Goal: Contribute content

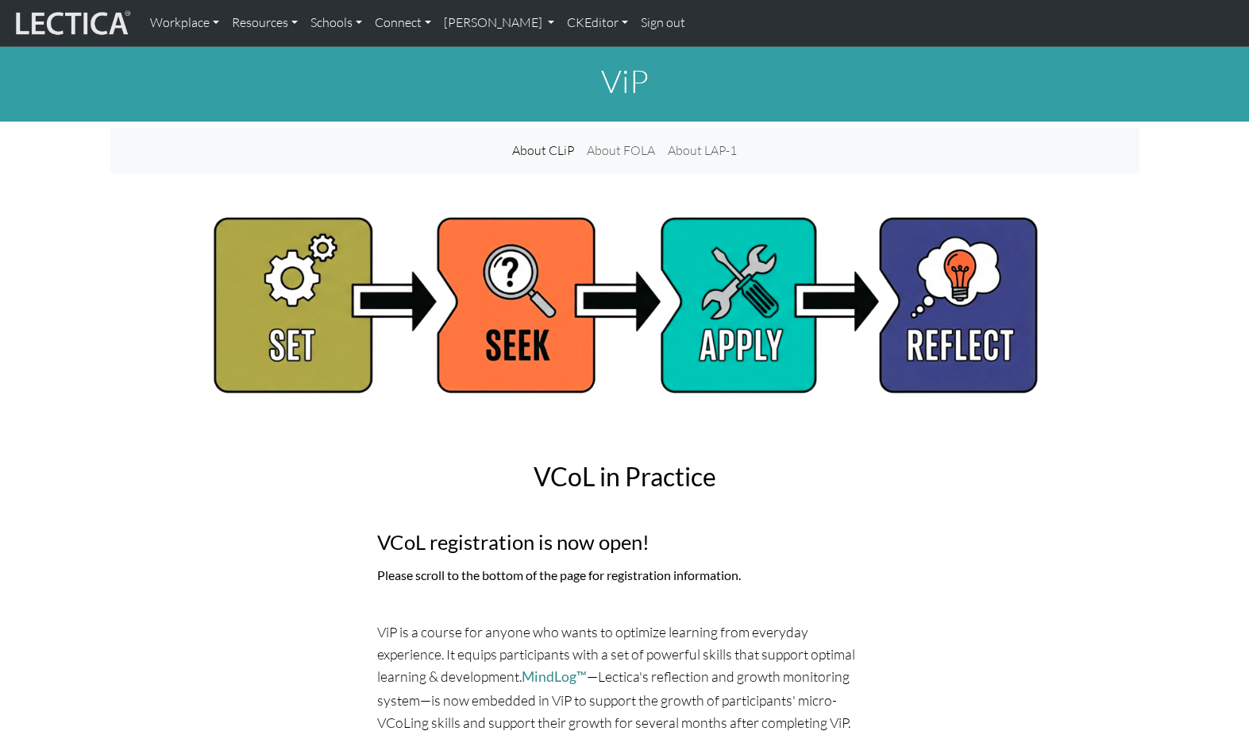
click at [398, 153] on div "About CLiP About FOLA About LAP-1" at bounding box center [624, 150] width 1029 height 33
click at [561, 24] on link "CKEditor" at bounding box center [598, 22] width 74 height 33
click at [573, 52] on link "Edit" at bounding box center [589, 58] width 32 height 20
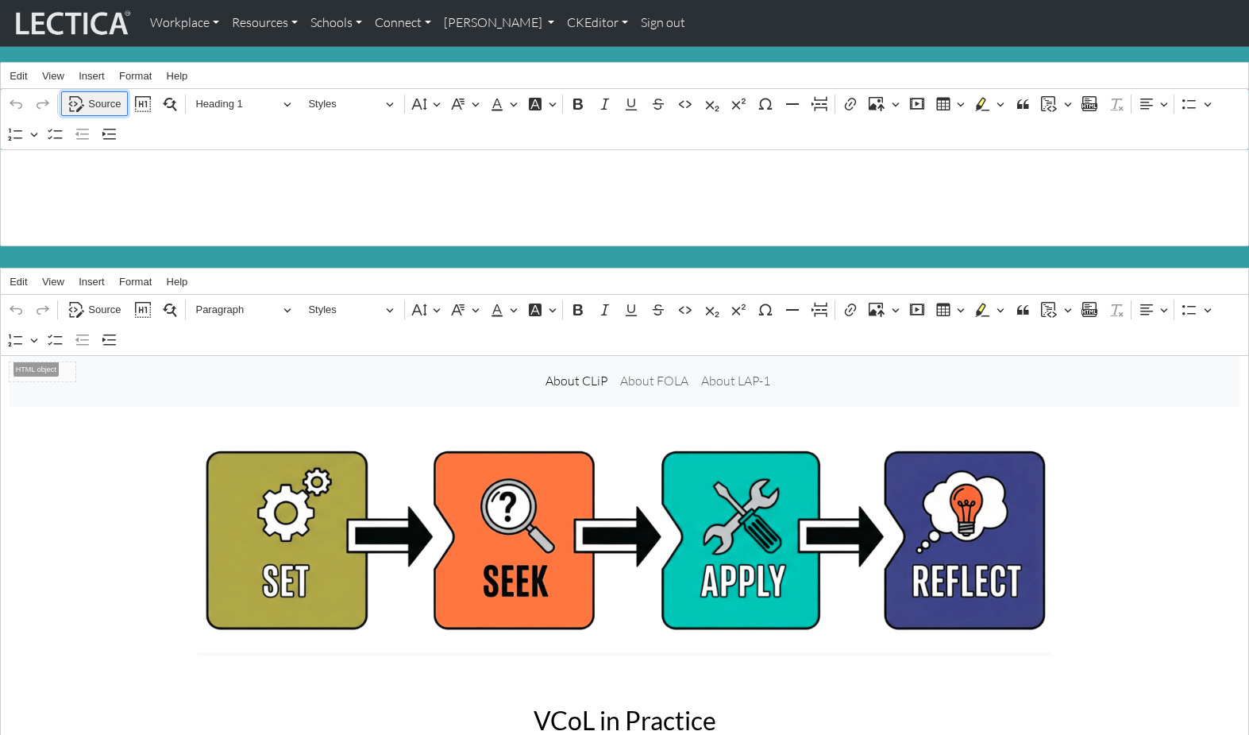
click at [100, 99] on span "Source" at bounding box center [104, 104] width 33 height 19
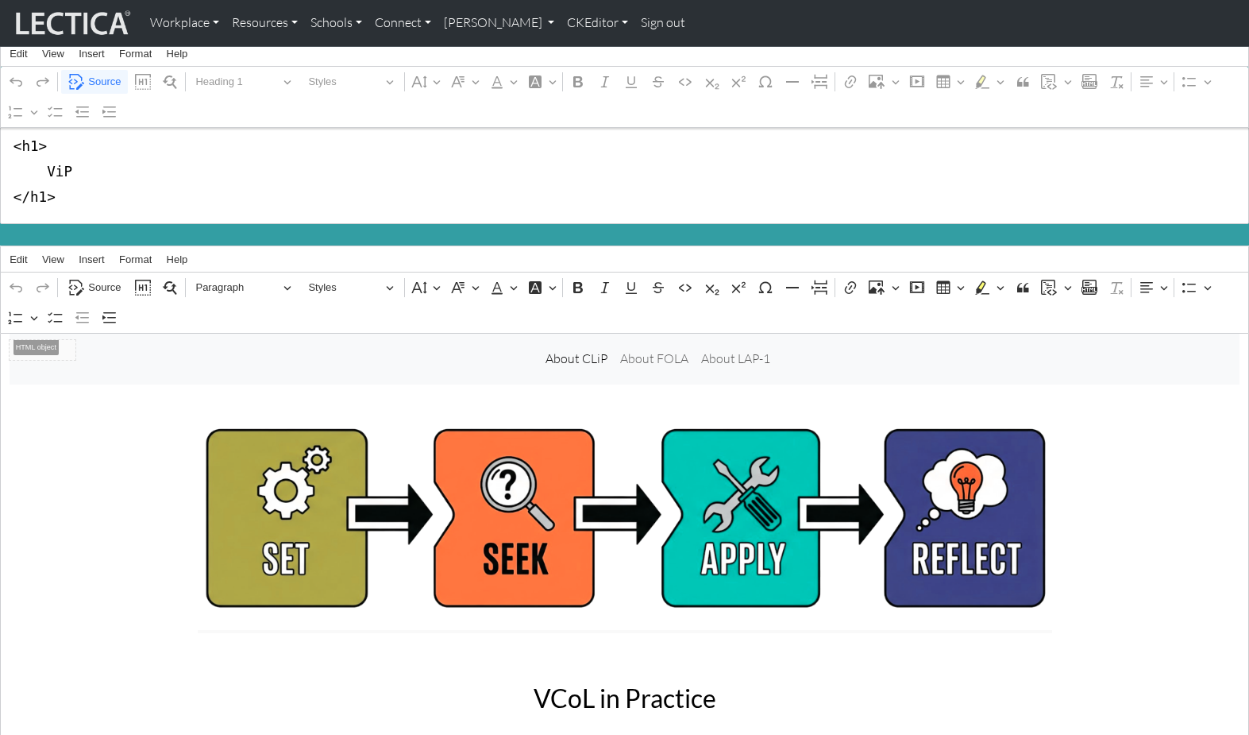
scroll to position [33, 0]
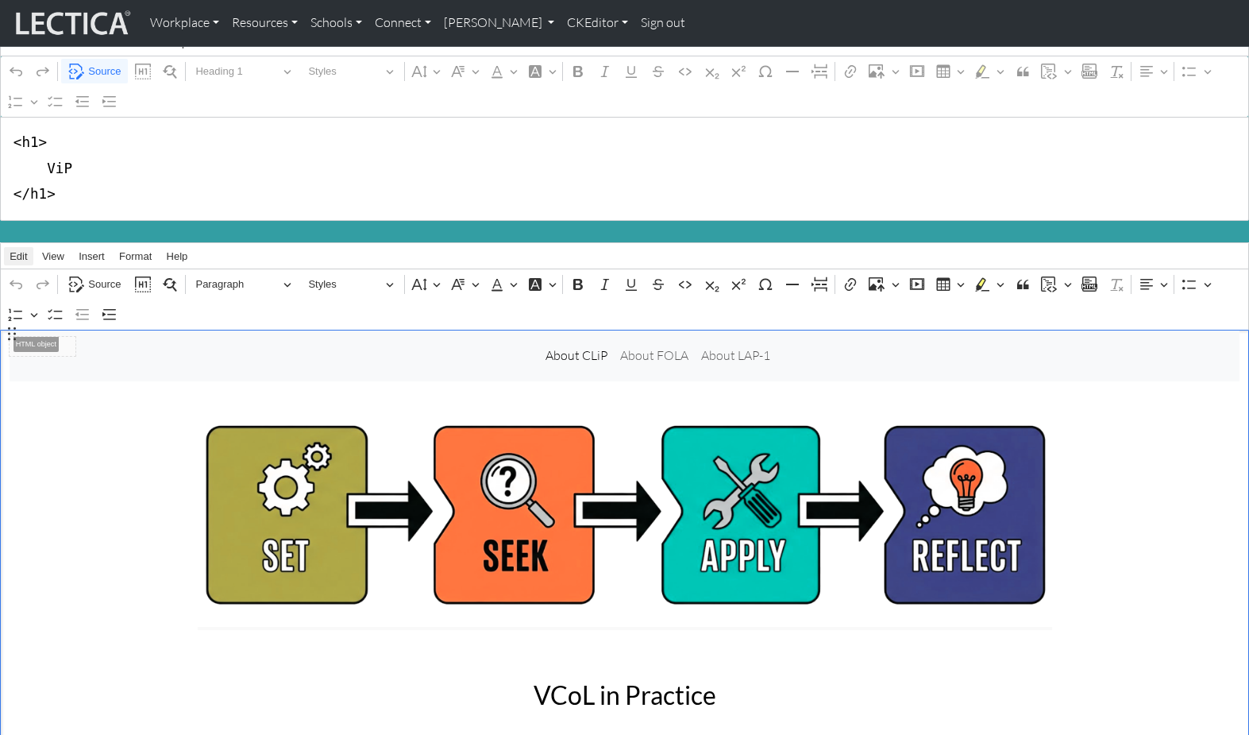
click at [21, 251] on span "Edit" at bounding box center [18, 256] width 17 height 10
click at [241, 243] on div "Edit Undo ⌘Z Redo ⌘Y Select all ⌘A Find and replace ⌘F View Show source Show bl…" at bounding box center [625, 256] width 1248 height 26
click at [102, 275] on span "Source" at bounding box center [104, 284] width 33 height 19
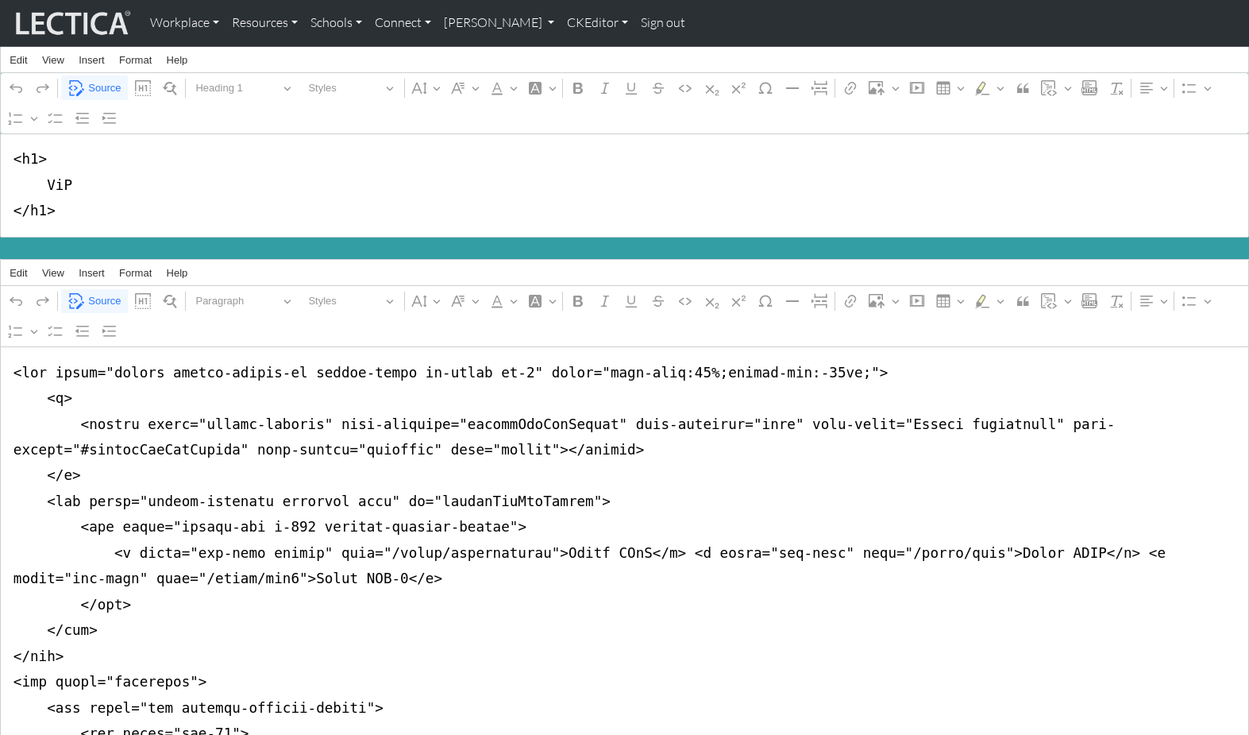
scroll to position [15, 0]
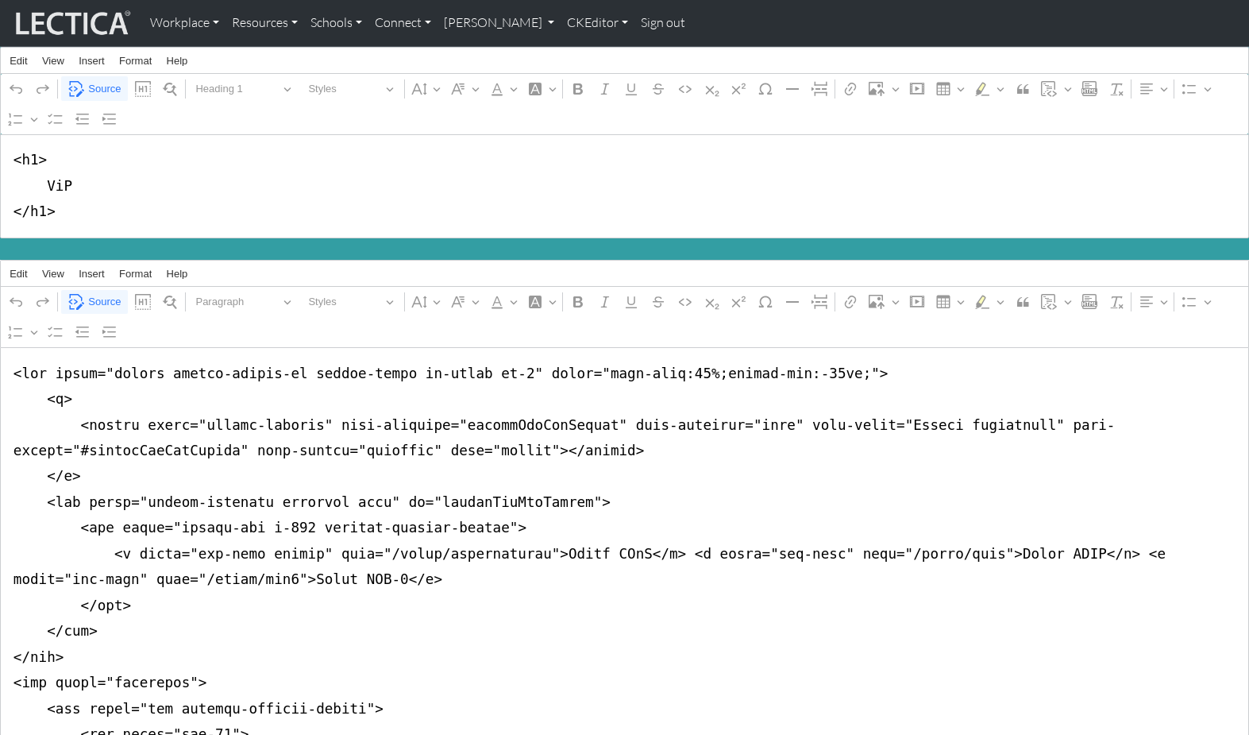
type textarea "<nav class="navbar navbar-expand-lg navbar-light bg-light mb-5" style="font-siz…"
click at [97, 292] on span "Source" at bounding box center [104, 301] width 33 height 19
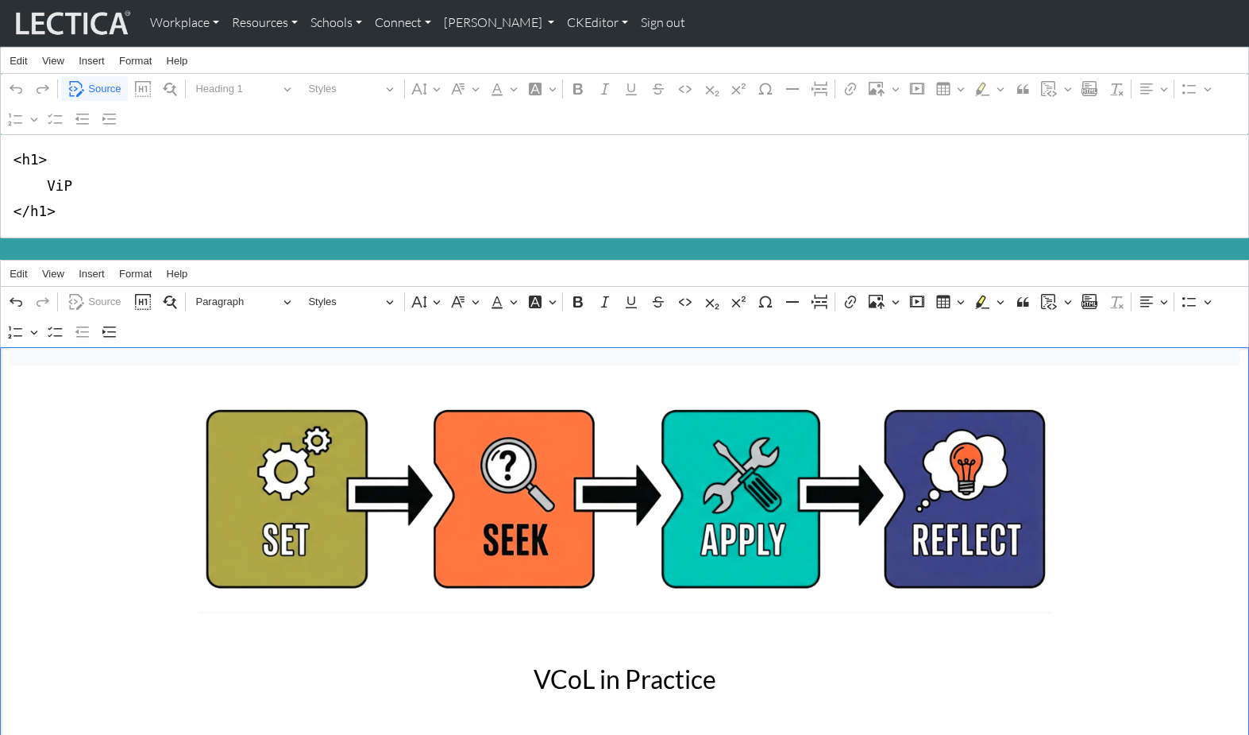
scroll to position [0, 0]
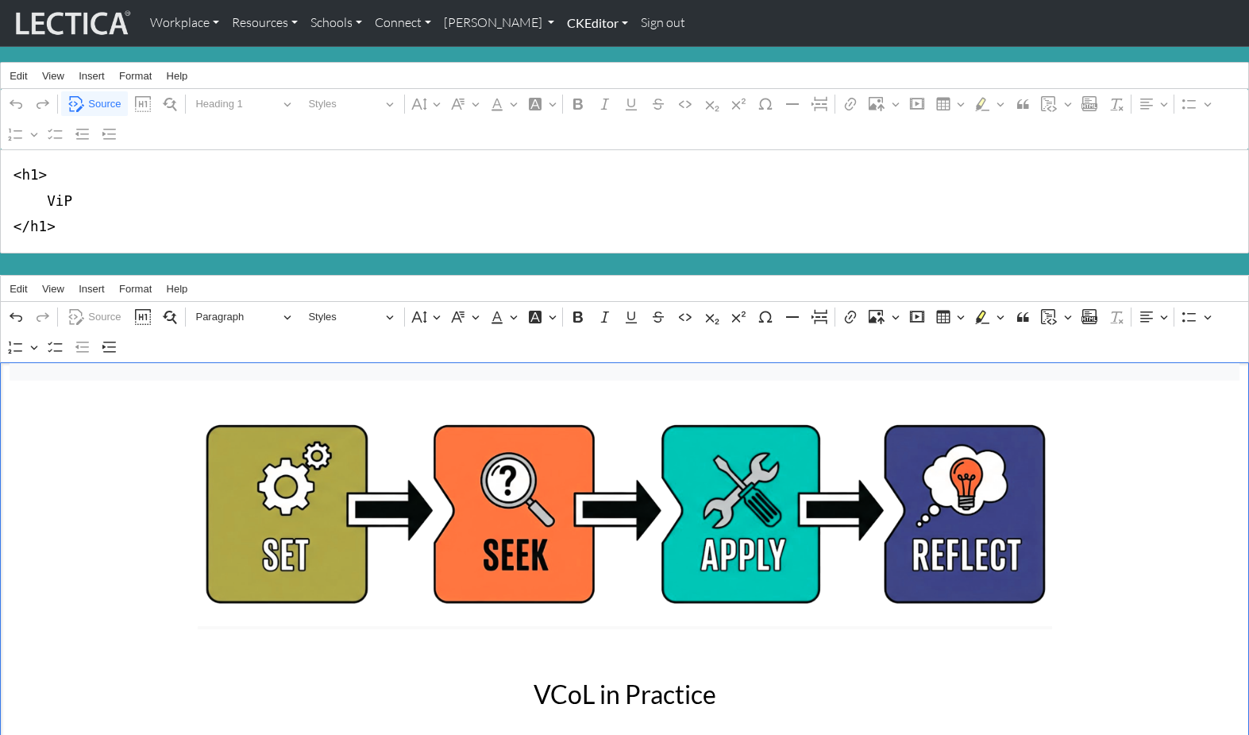
click at [561, 22] on link "CKEditor" at bounding box center [598, 22] width 74 height 33
click at [573, 52] on link "Edit" at bounding box center [589, 58] width 32 height 20
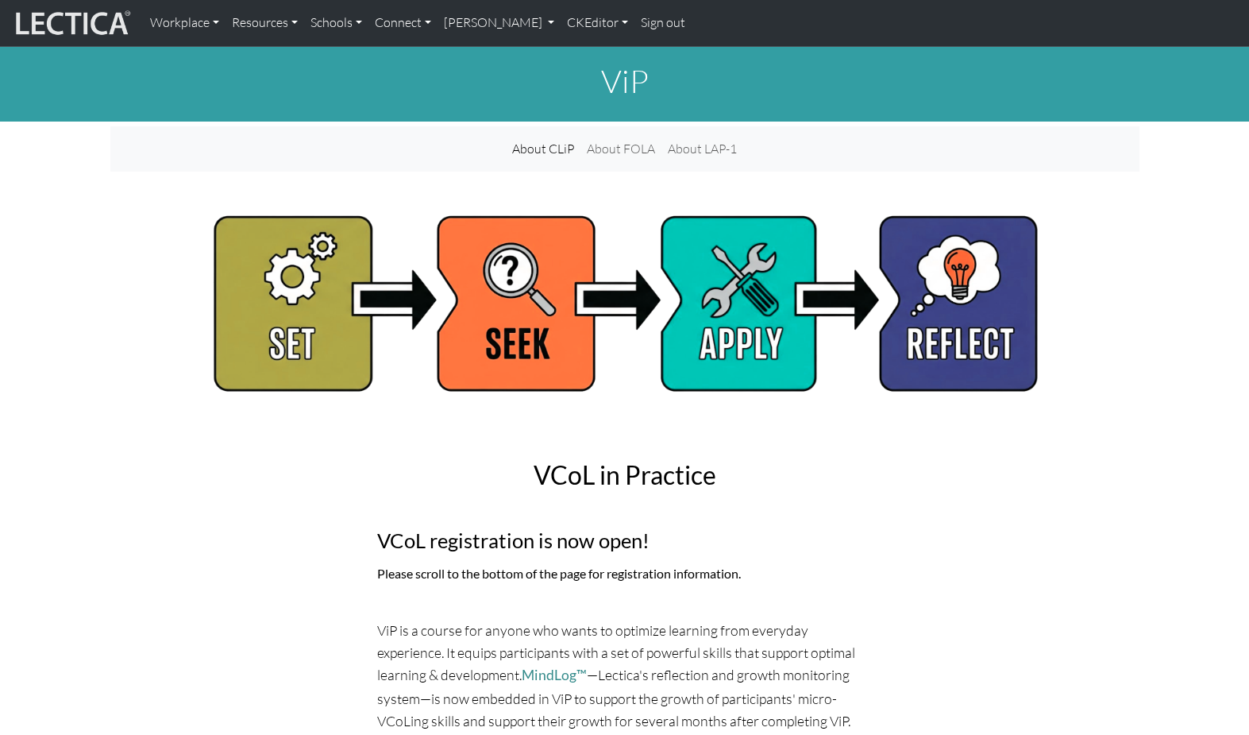
click at [763, 145] on div "About CLiP About FOLA About LAP-1" at bounding box center [624, 149] width 1029 height 33
click at [561, 21] on link "CKEditor" at bounding box center [598, 22] width 74 height 33
click at [573, 52] on link "Edit" at bounding box center [589, 58] width 32 height 20
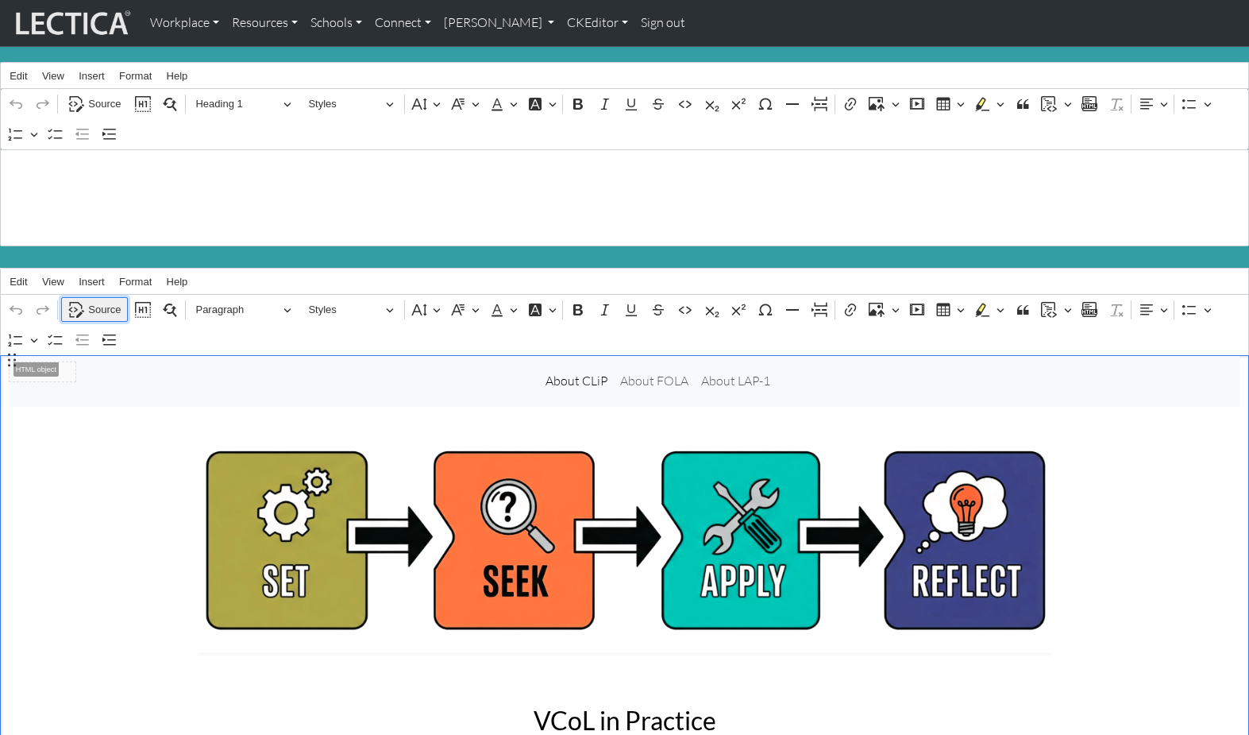
click at [94, 300] on span "Source" at bounding box center [104, 309] width 33 height 19
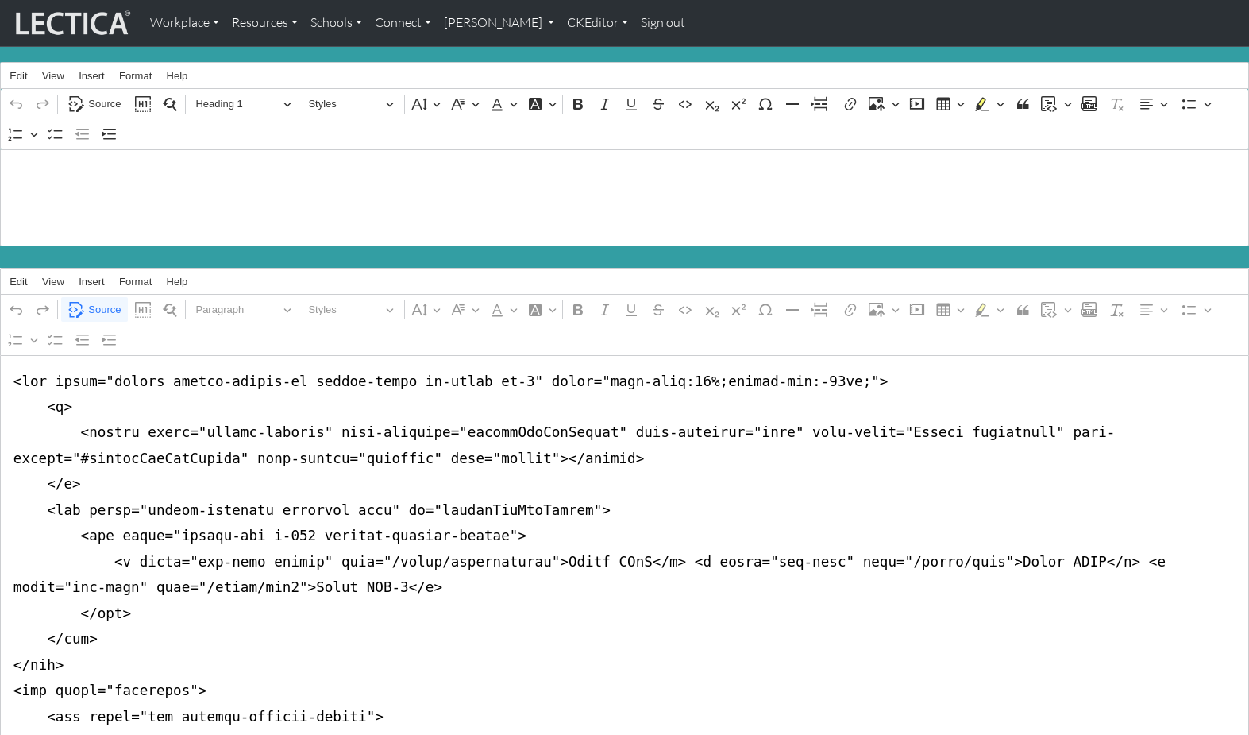
type textarea "<nav class="navbar navbar-expand-lg navbar-light bg-light mb-5" style="font-siz…"
click at [561, 17] on link "CKEditor" at bounding box center [598, 22] width 74 height 33
click at [573, 52] on link "Edit" at bounding box center [589, 58] width 32 height 20
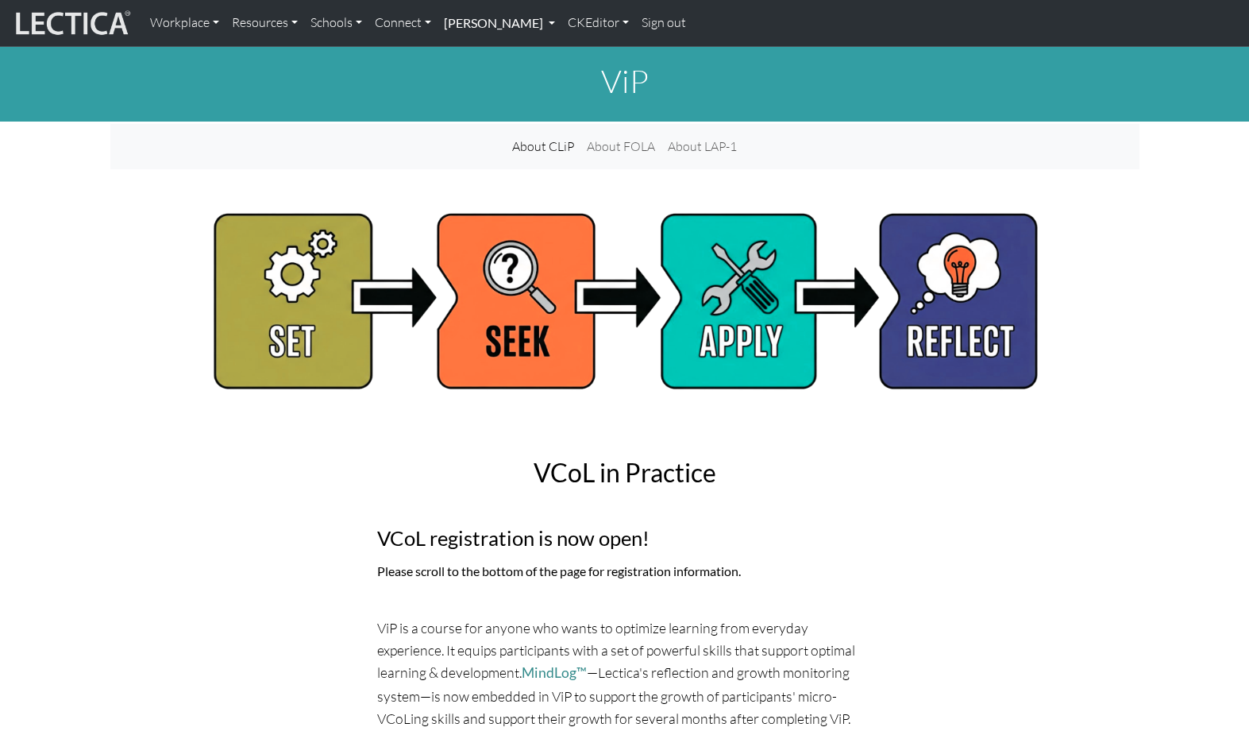
click at [477, 20] on link "[PERSON_NAME]" at bounding box center [500, 22] width 124 height 33
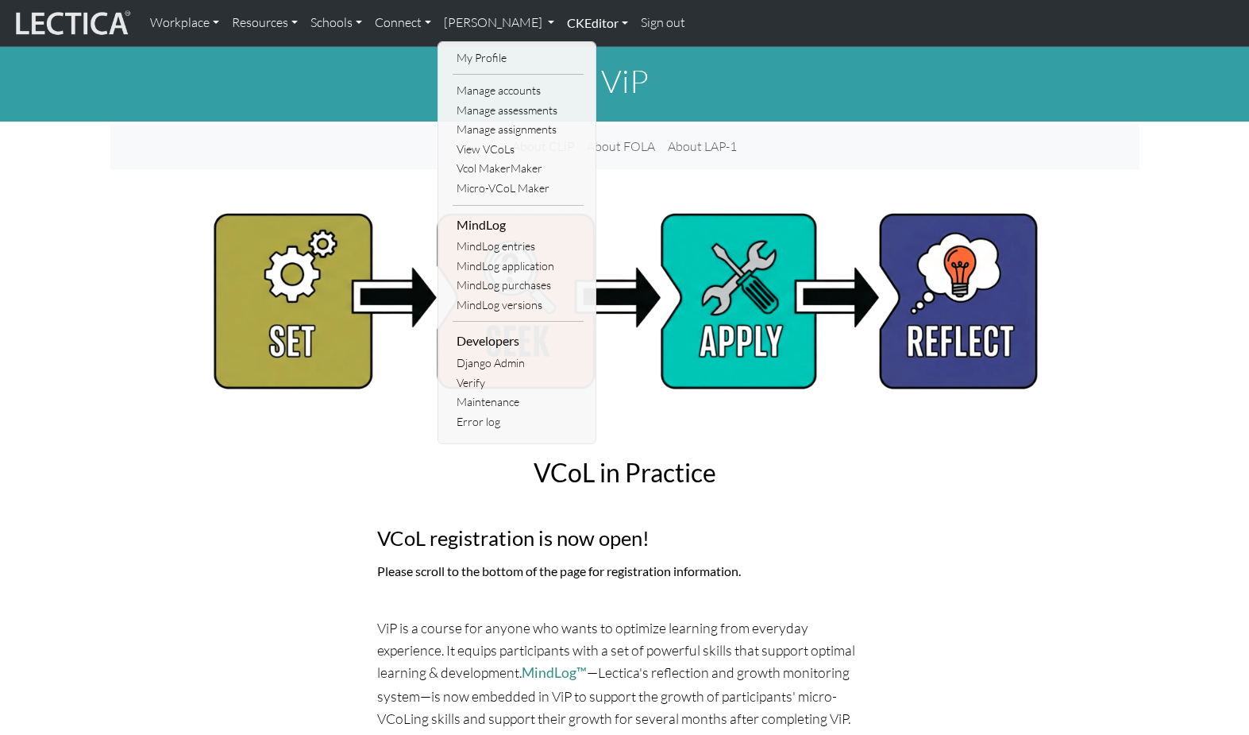
click at [561, 21] on link "CKEditor" at bounding box center [598, 22] width 74 height 33
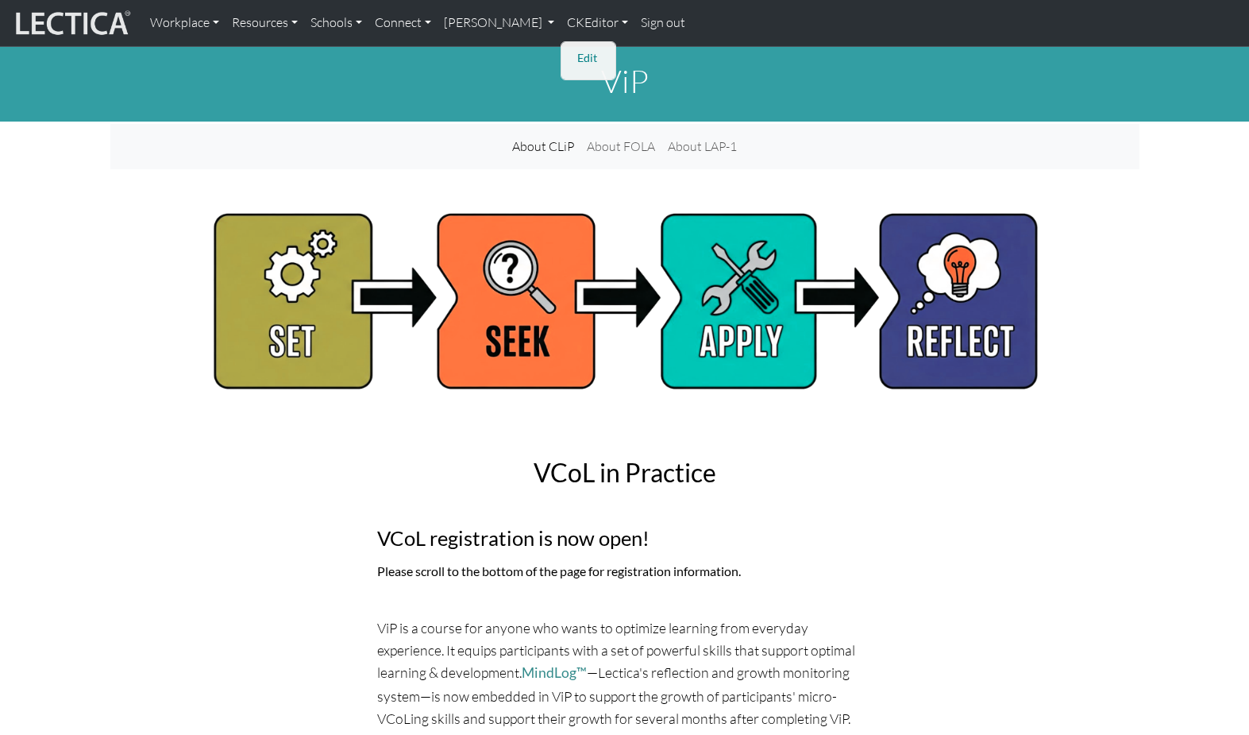
click at [573, 55] on link "Edit" at bounding box center [589, 58] width 32 height 20
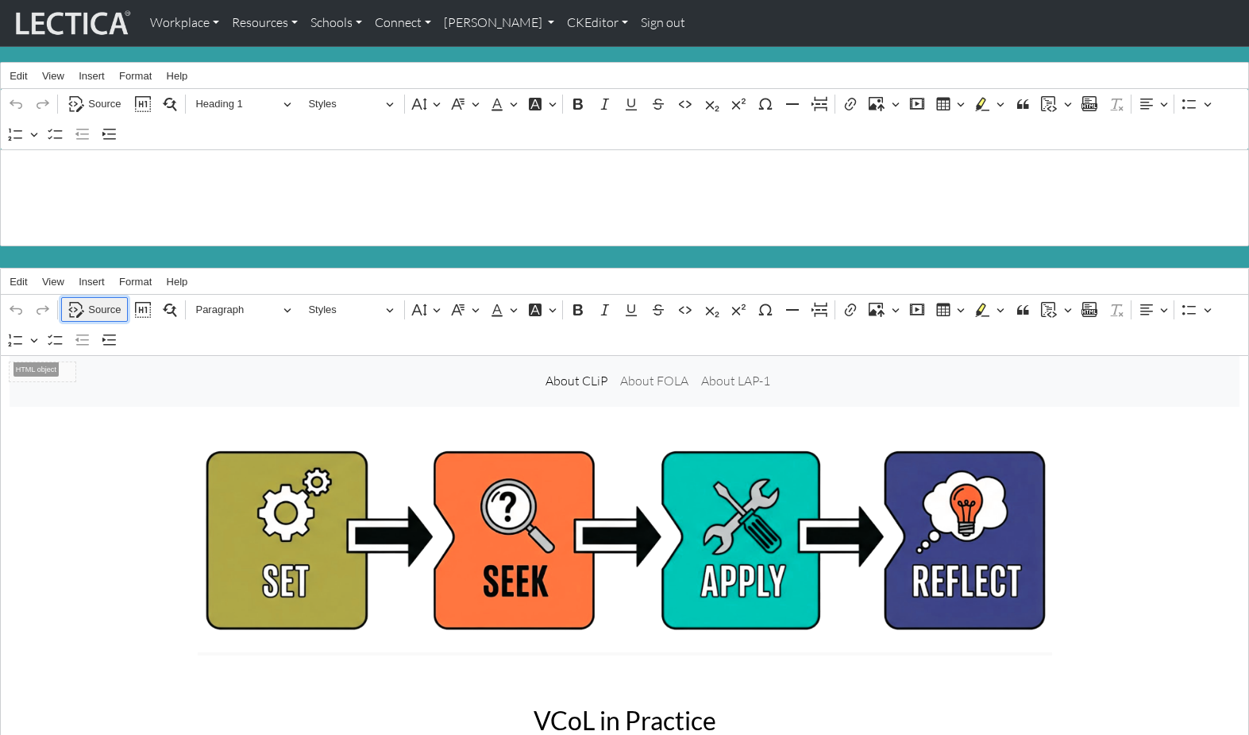
click at [104, 300] on span "Source" at bounding box center [104, 309] width 33 height 19
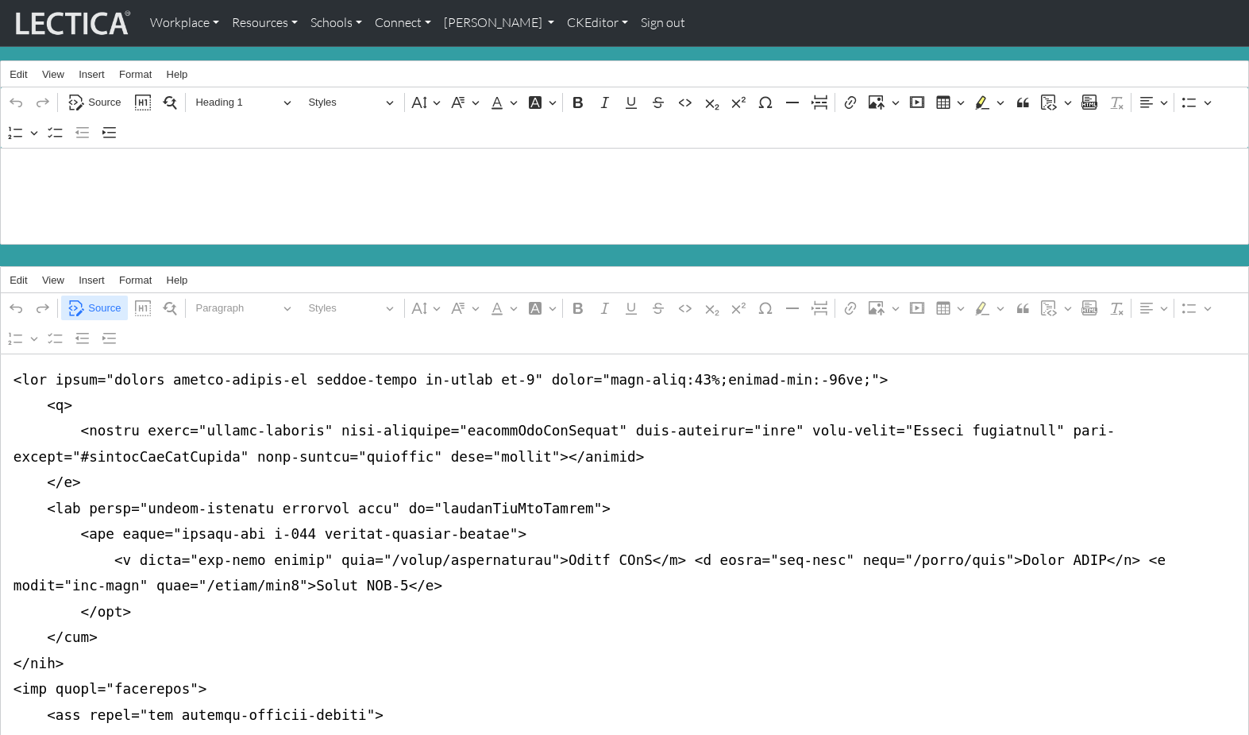
type textarea "<nav class="navbar navbar-expand-lg navbar-light bg-light mb-5" style="font-siz…"
click at [102, 299] on span "Source" at bounding box center [104, 308] width 33 height 19
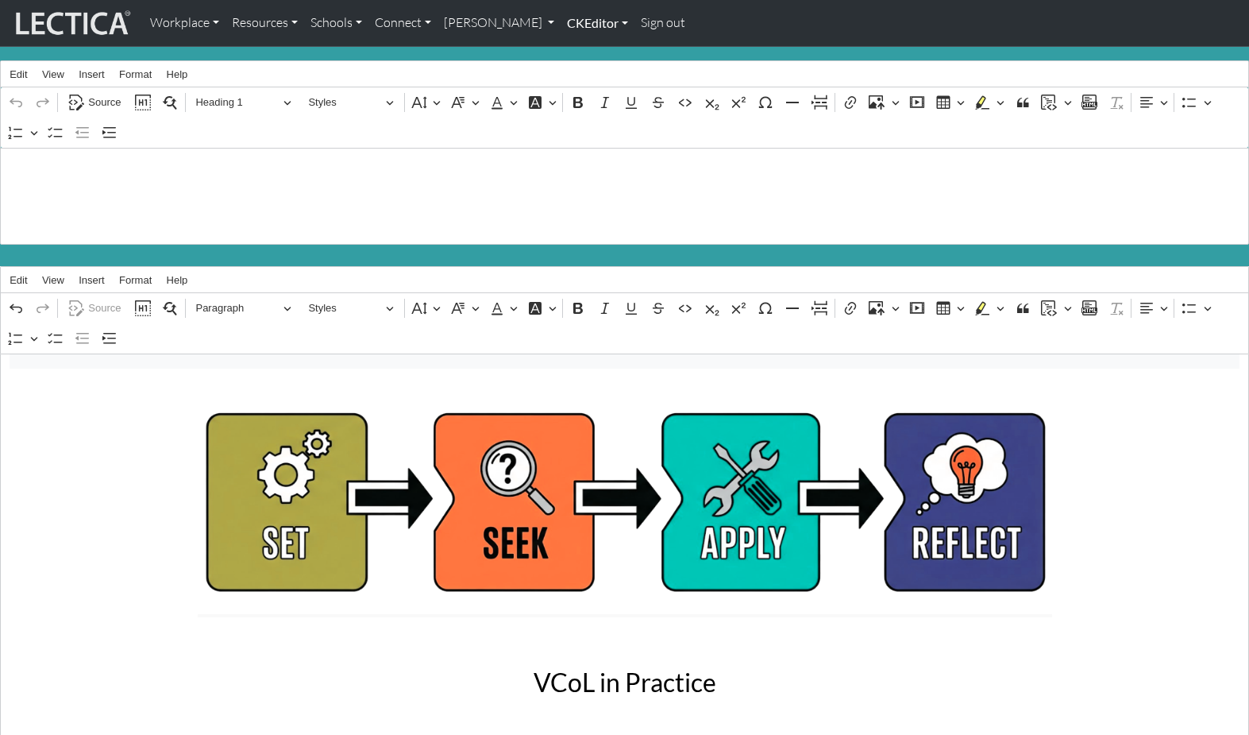
click at [561, 17] on link "CKEditor" at bounding box center [598, 22] width 74 height 33
click at [573, 51] on link "Edit" at bounding box center [589, 58] width 32 height 20
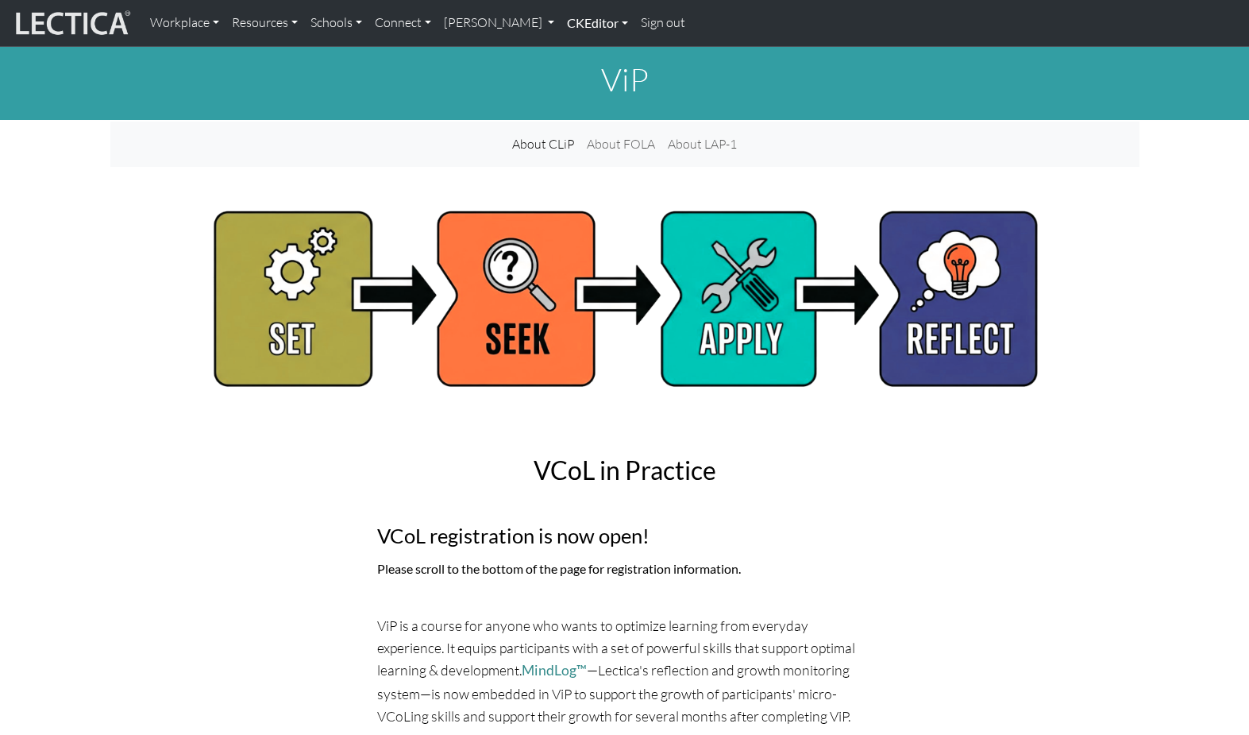
click at [561, 21] on link "CKEditor" at bounding box center [598, 22] width 74 height 33
click at [573, 50] on link "Edit" at bounding box center [589, 58] width 32 height 20
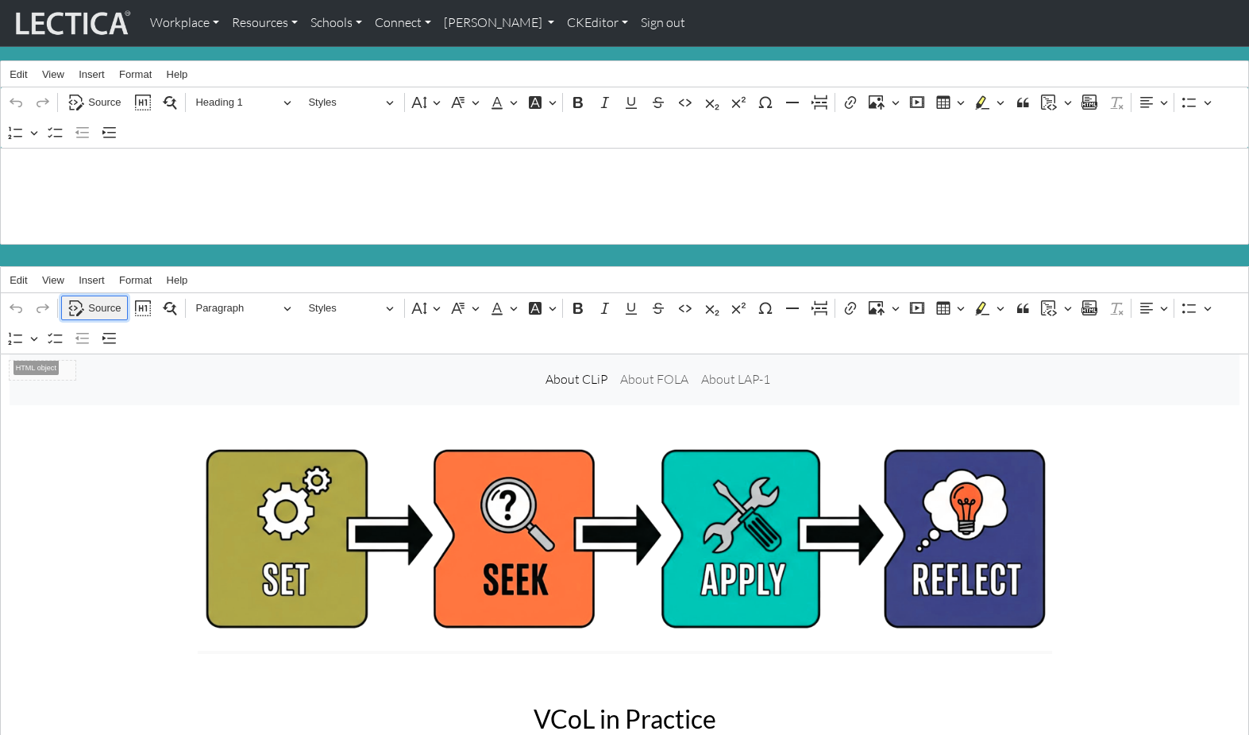
click at [103, 299] on span "Source" at bounding box center [104, 308] width 33 height 19
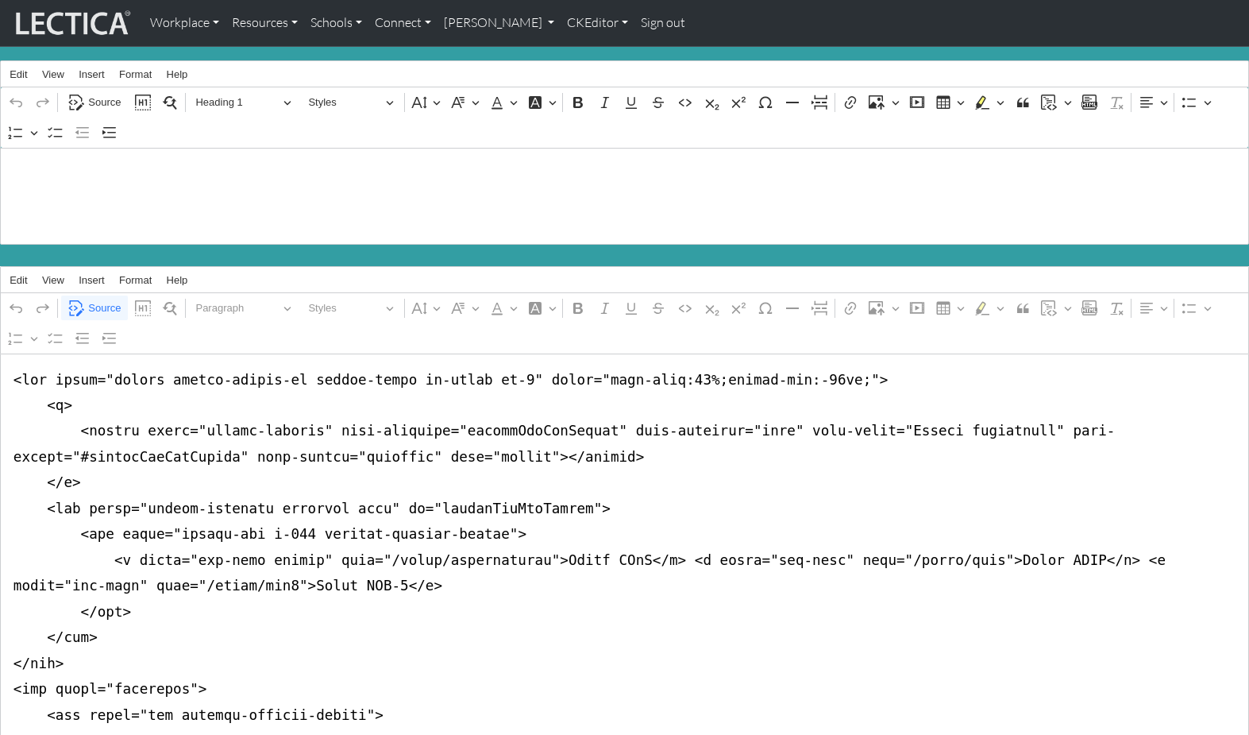
drag, startPoint x: 14, startPoint y: 369, endPoint x: 833, endPoint y: 359, distance: 818.9
type textarea "<nav class="navbar navbar-expand-lg navbar-light bg-light mb-5" style="font-siz…"
click at [573, 20] on link "CKEditor" at bounding box center [598, 22] width 74 height 33
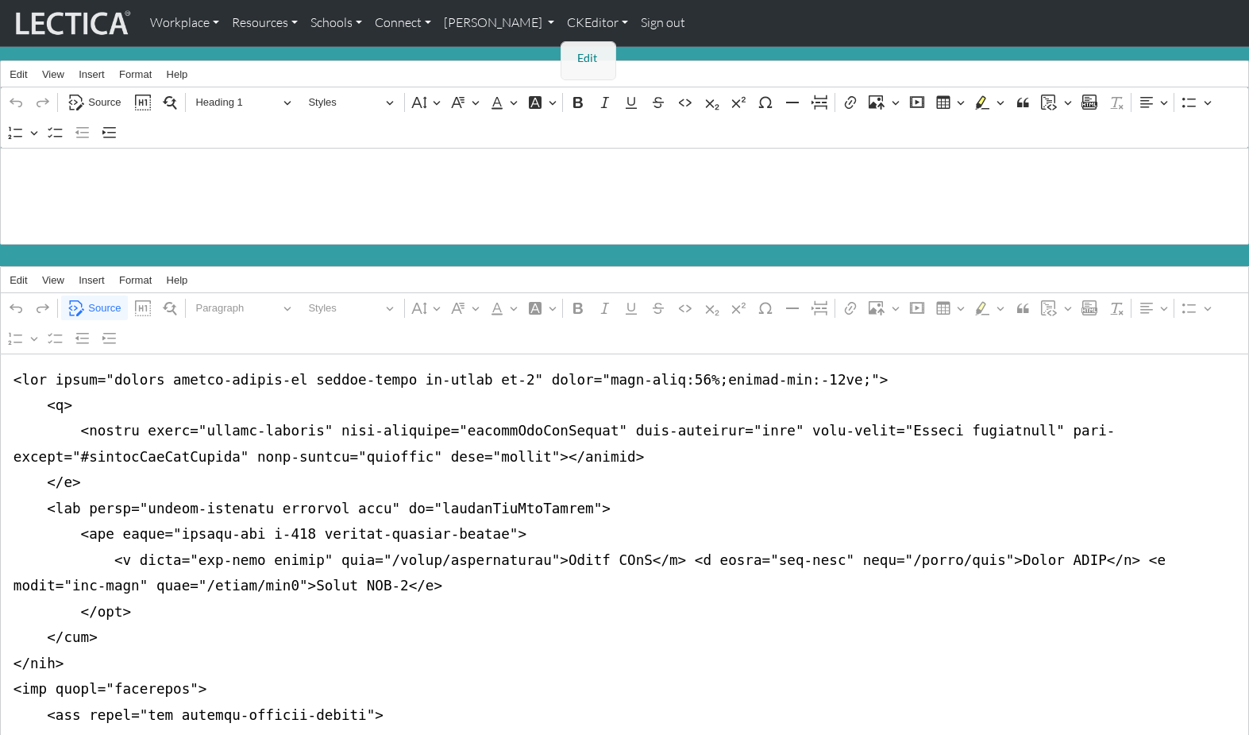
click at [573, 52] on link "Edit" at bounding box center [589, 58] width 32 height 20
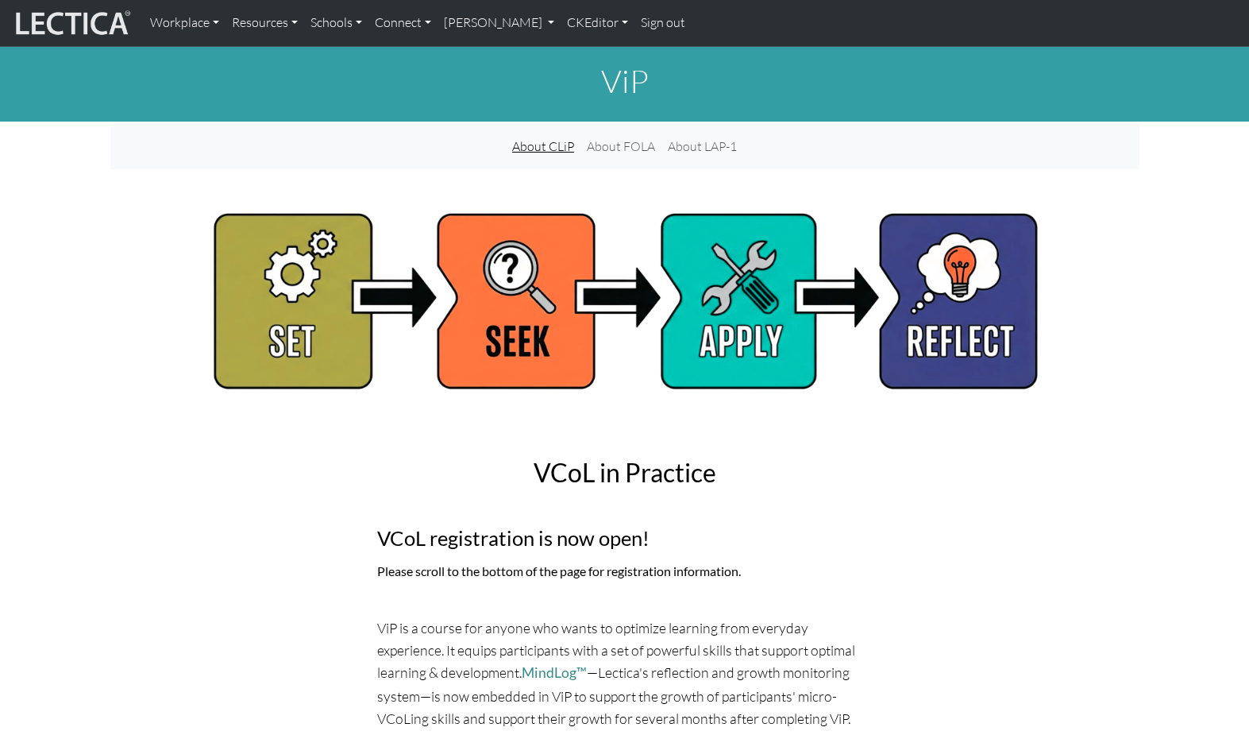
click at [551, 141] on link "About CLiP" at bounding box center [543, 146] width 75 height 33
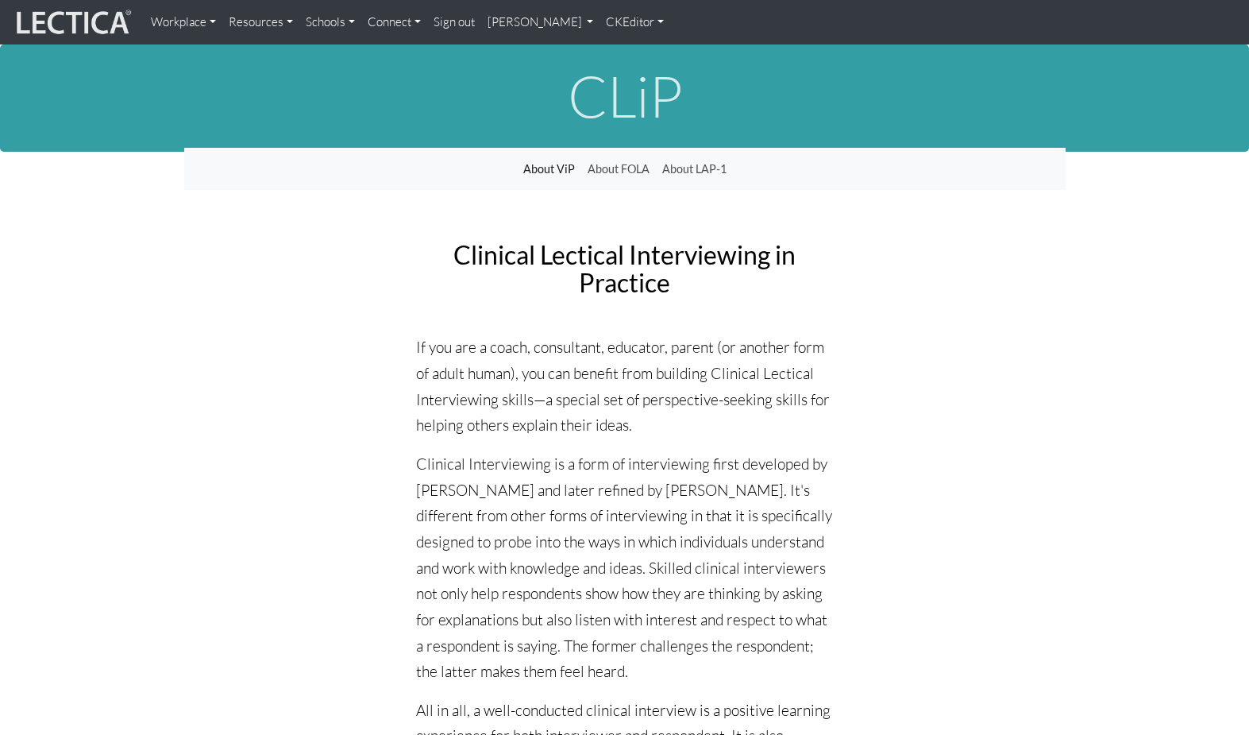
click at [579, 101] on h1 "CLiP" at bounding box center [625, 95] width 882 height 63
click at [496, 24] on link "[PERSON_NAME]" at bounding box center [540, 22] width 119 height 32
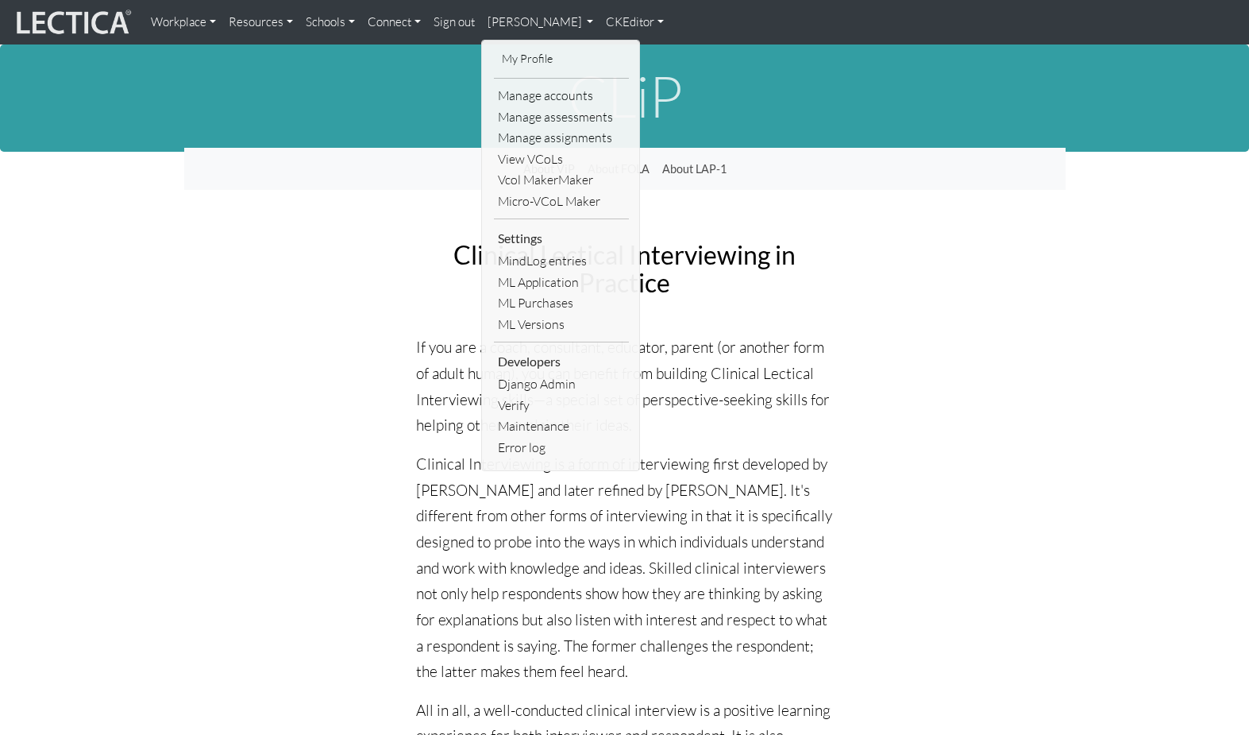
click at [600, 18] on link "CKEditor" at bounding box center [635, 22] width 71 height 32
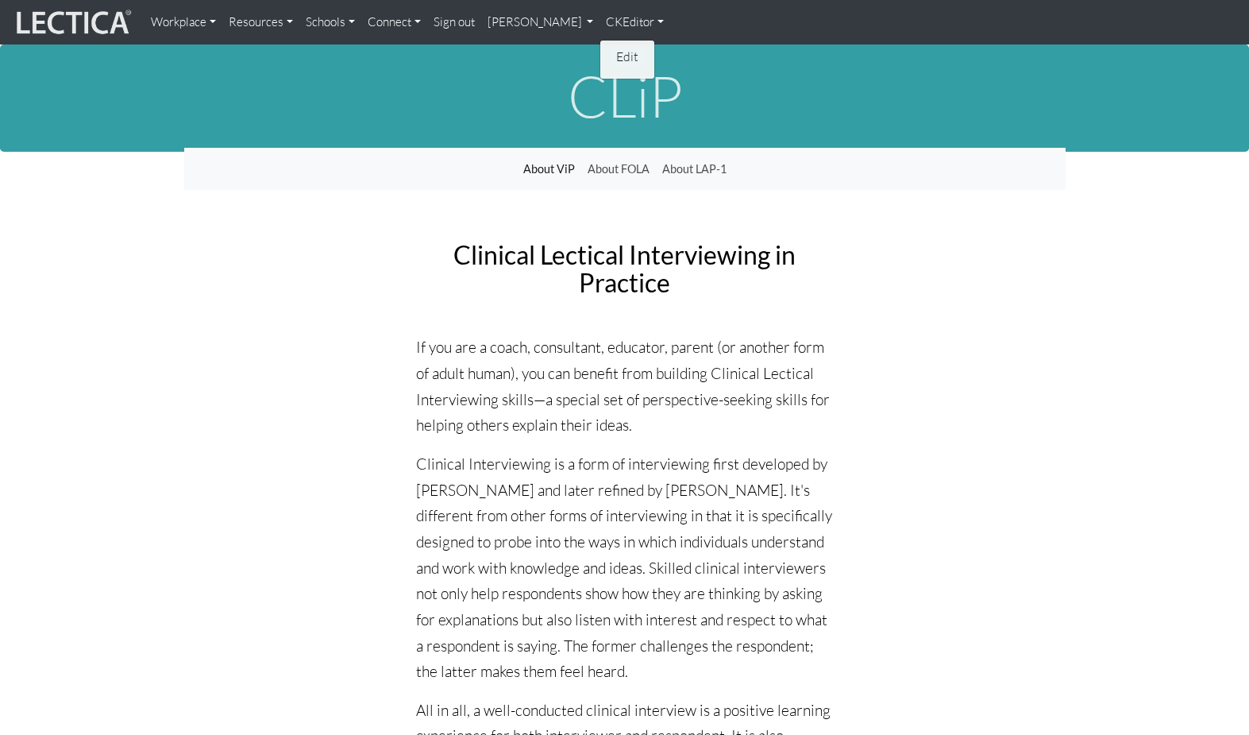
click at [612, 50] on link "Edit" at bounding box center [628, 57] width 32 height 20
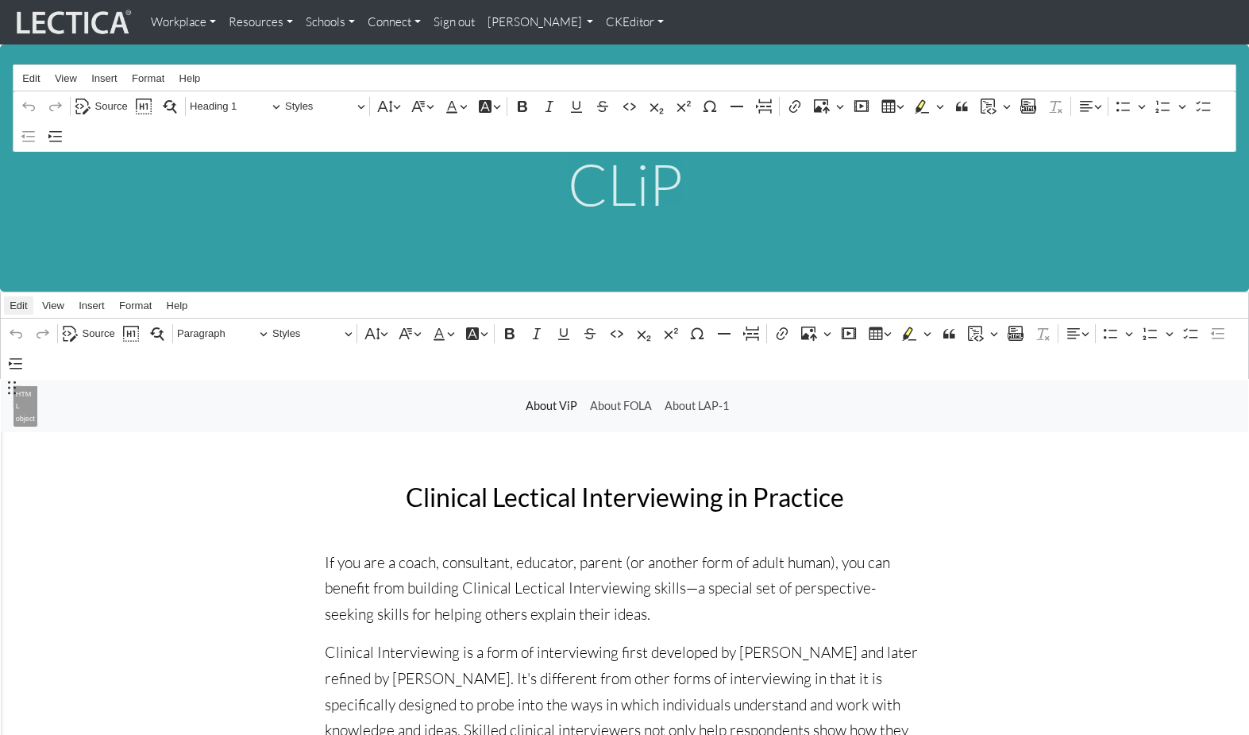
click at [22, 300] on span "Edit" at bounding box center [18, 305] width 17 height 10
drag, startPoint x: 65, startPoint y: 600, endPoint x: 67, endPoint y: 568, distance: 32.6
click at [92, 324] on span "Source" at bounding box center [99, 333] width 33 height 19
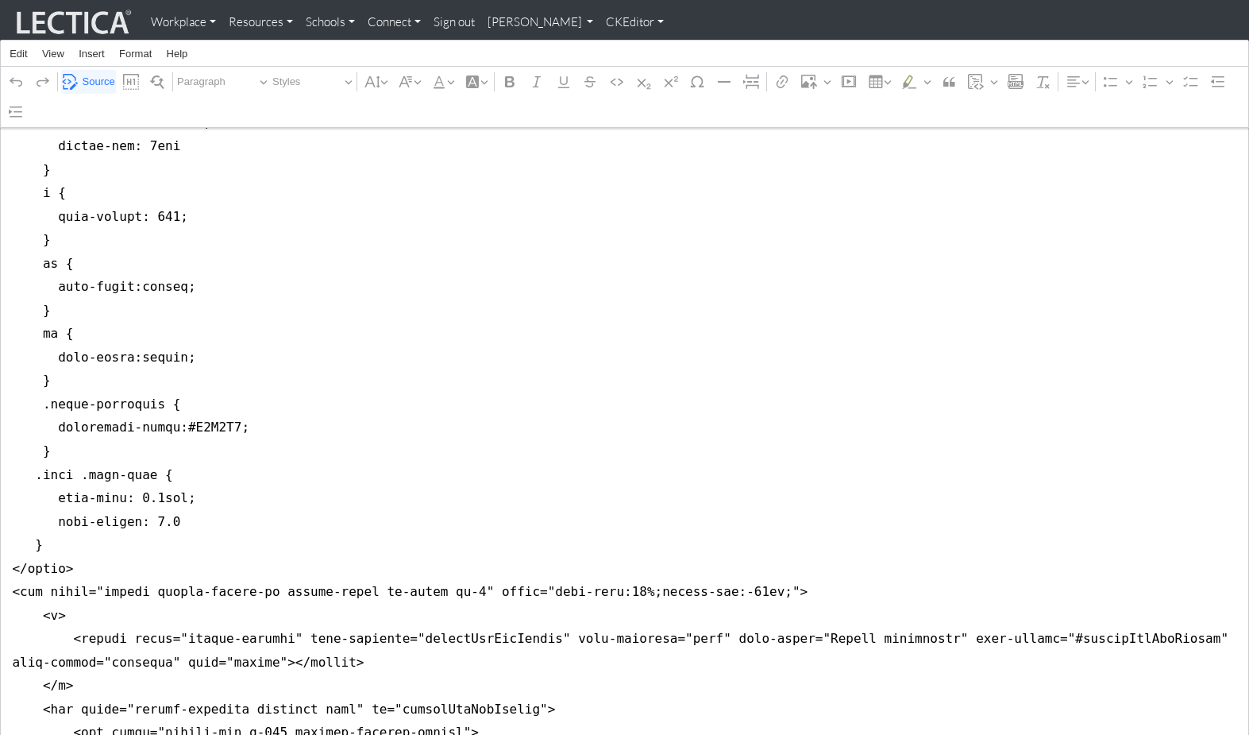
scroll to position [1092, 0]
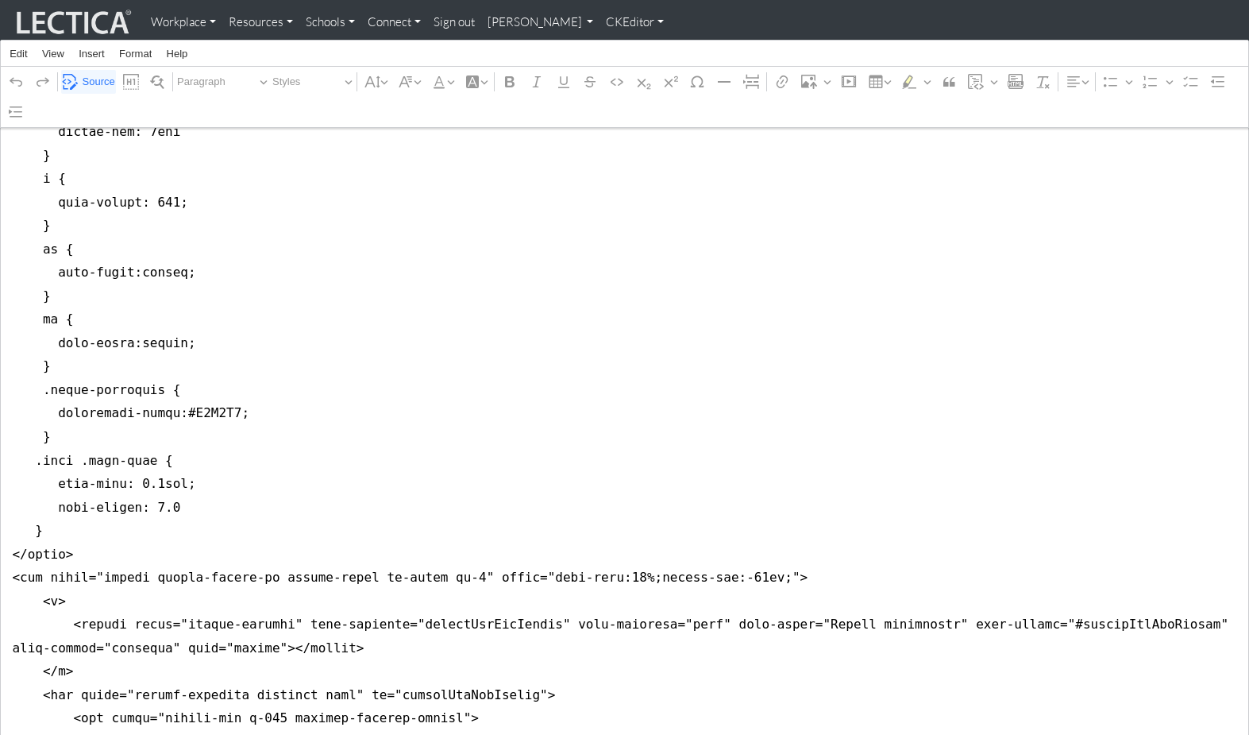
drag, startPoint x: 6, startPoint y: 389, endPoint x: 2, endPoint y: 478, distance: 89.1
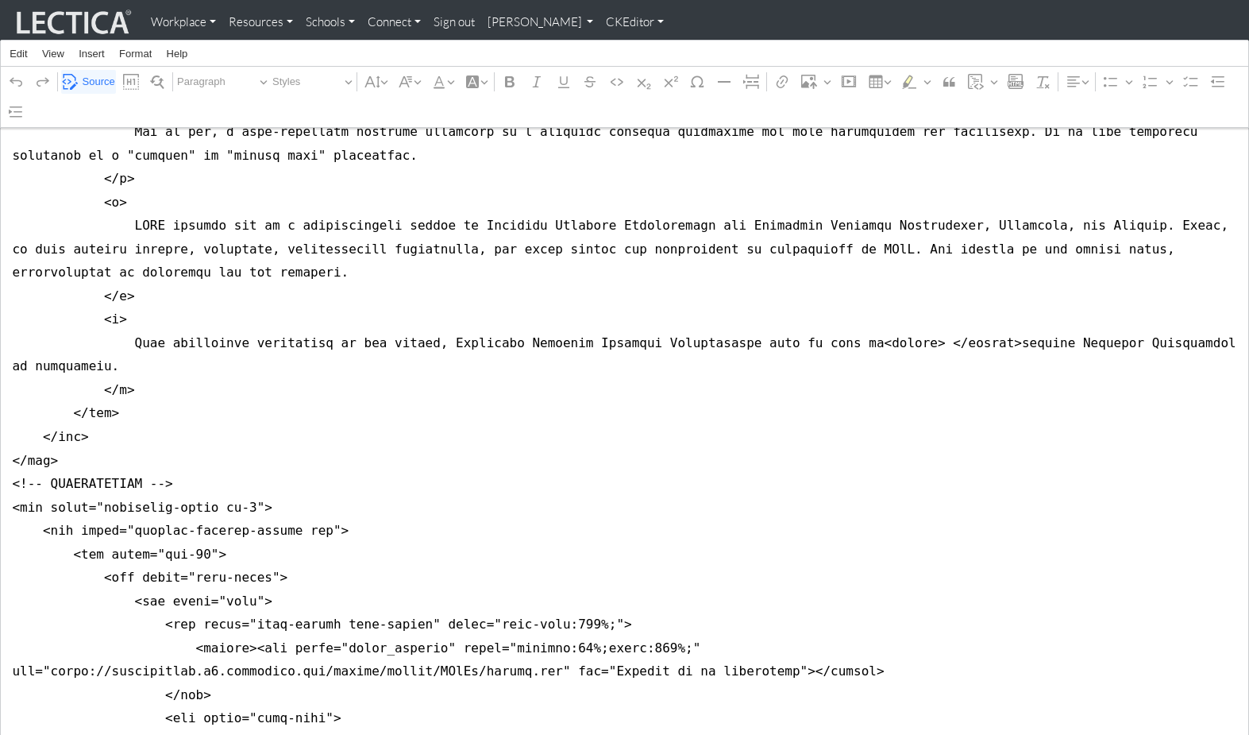
scroll to position [0, 0]
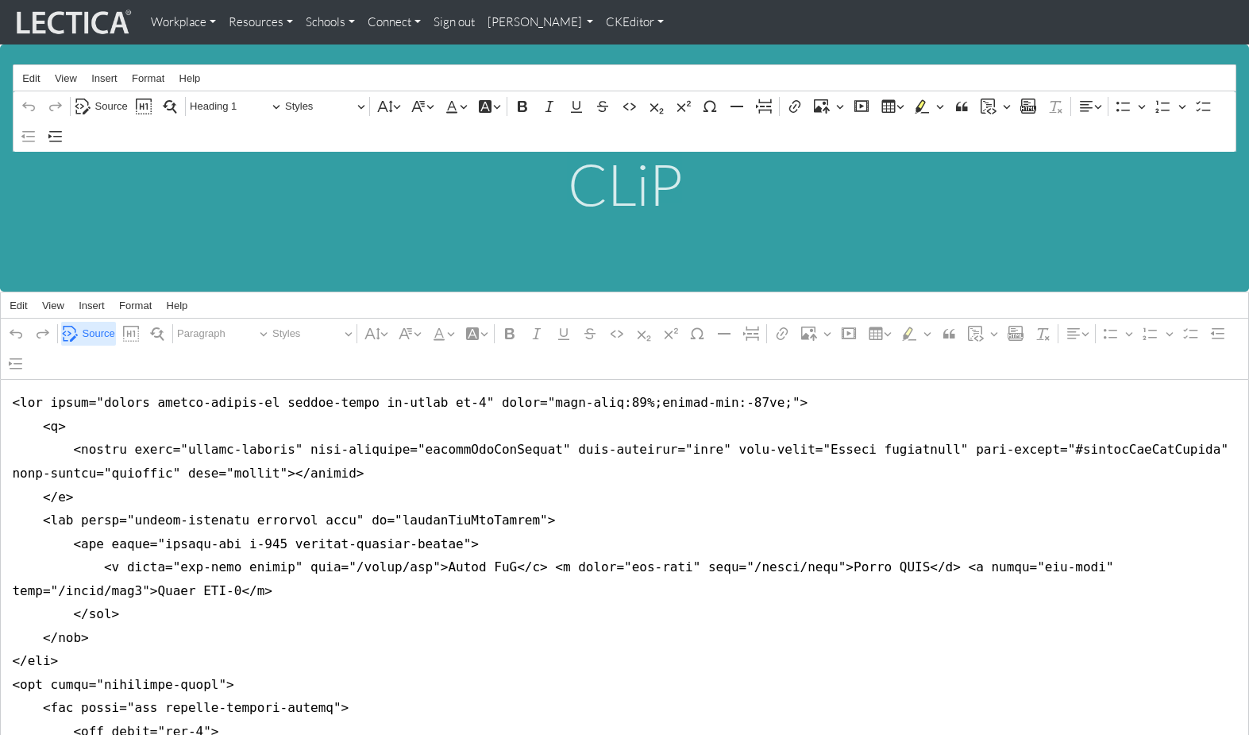
type textarea "<nav class="navbar navbar-expand-lg navbar-light bg-light mb-5" style="font-siz…"
click at [102, 324] on span "Source" at bounding box center [99, 333] width 33 height 19
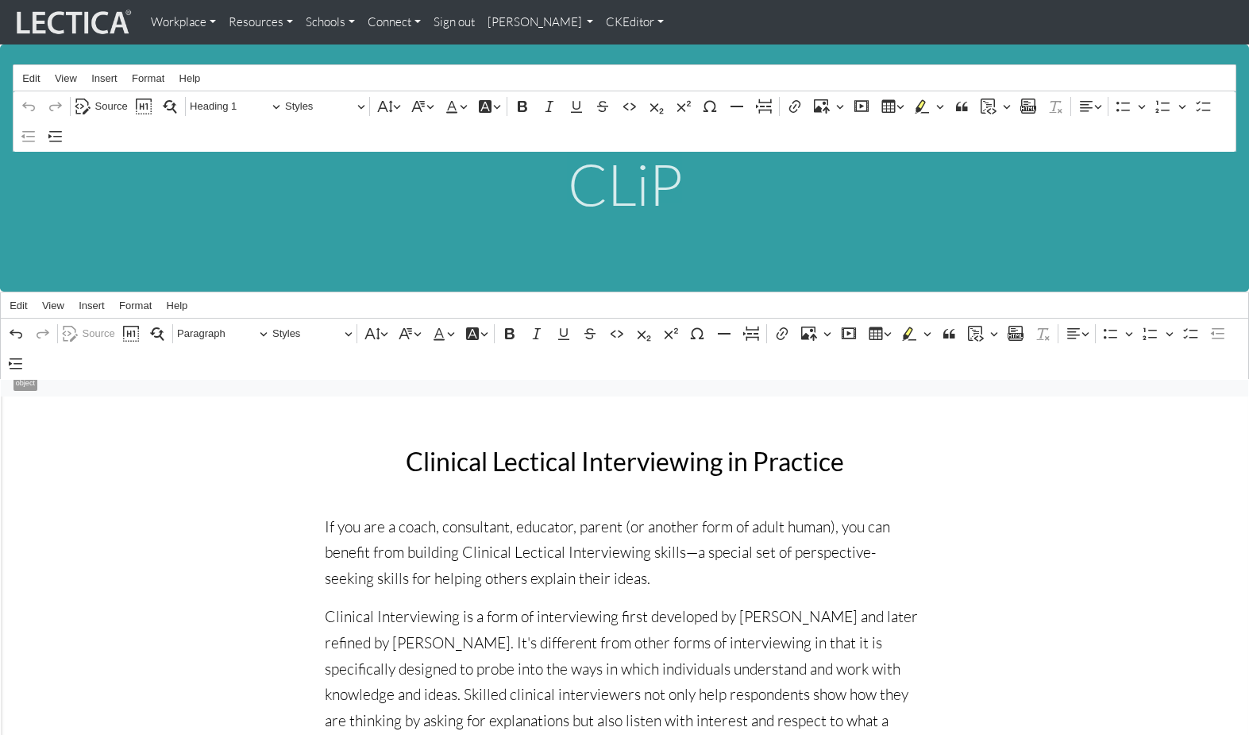
click at [484, 21] on link "[PERSON_NAME]" at bounding box center [540, 22] width 119 height 32
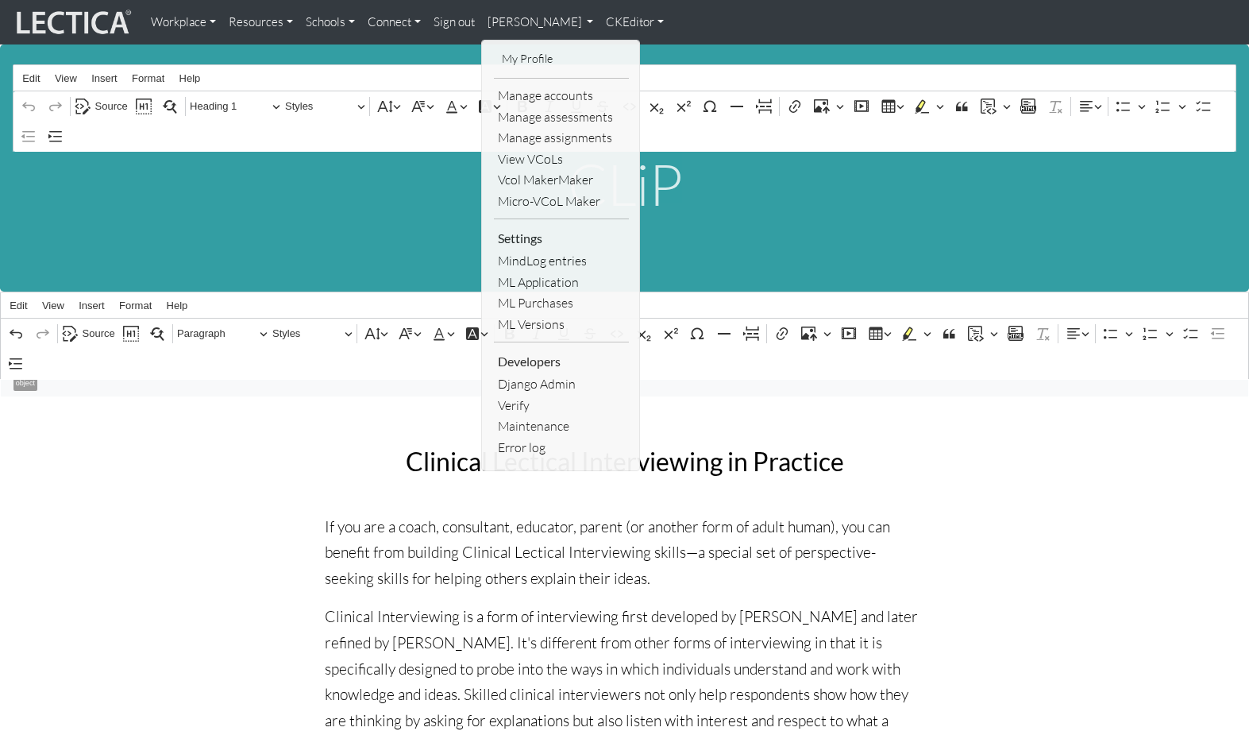
click at [600, 21] on link "CKEditor" at bounding box center [635, 22] width 71 height 32
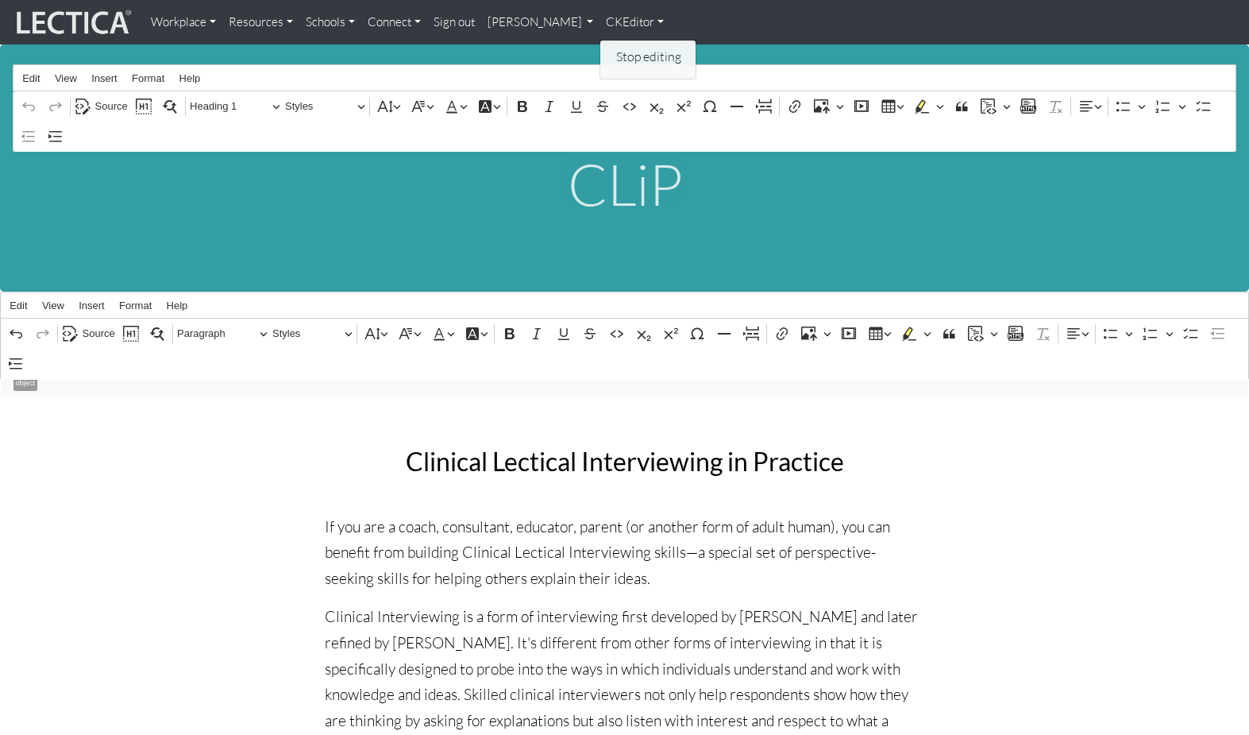
click at [612, 49] on link "Stop editing" at bounding box center [648, 57] width 73 height 20
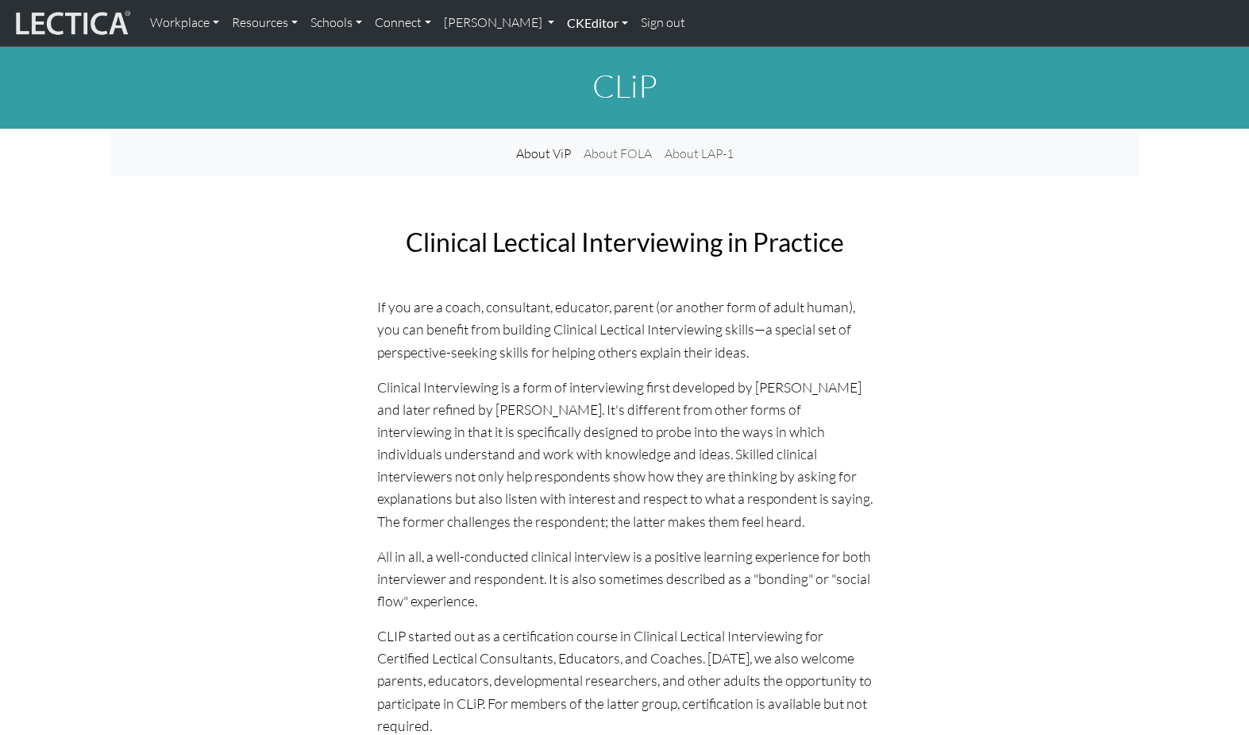
click at [561, 25] on link "CKEditor" at bounding box center [598, 22] width 74 height 33
click at [573, 50] on link "Edit" at bounding box center [589, 58] width 32 height 20
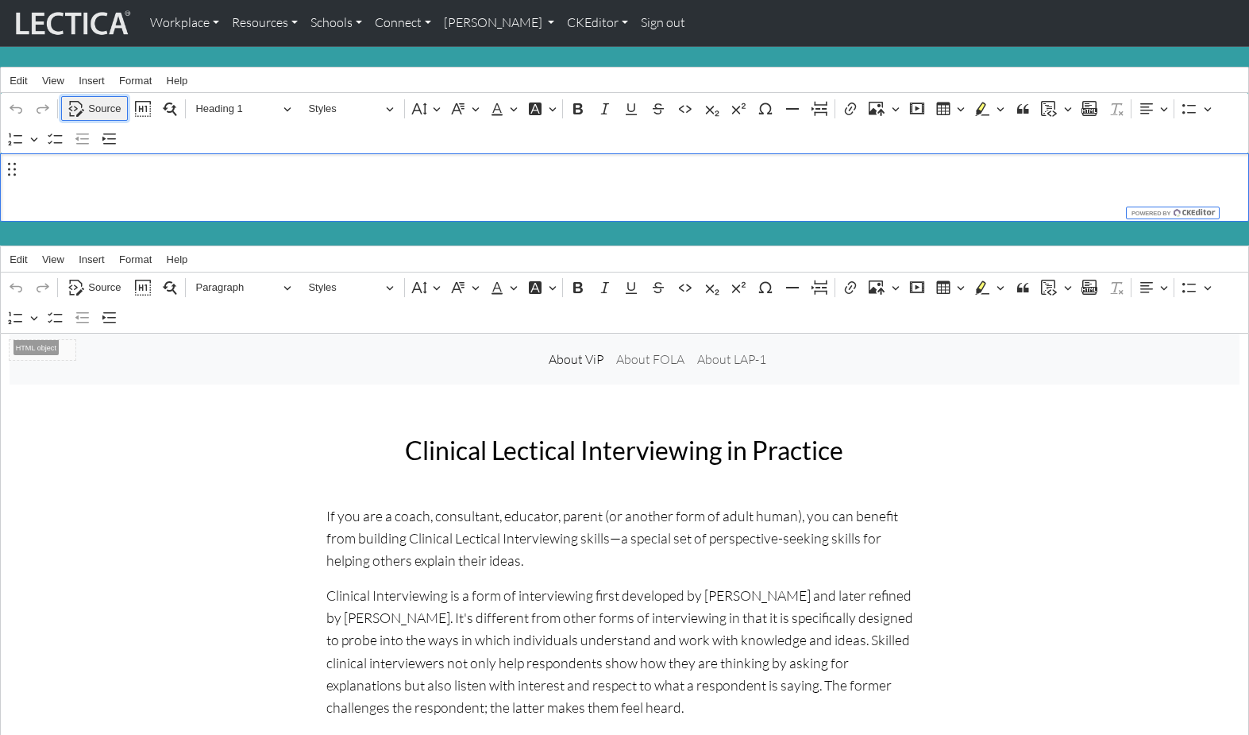
click at [98, 104] on span "Source" at bounding box center [104, 108] width 33 height 19
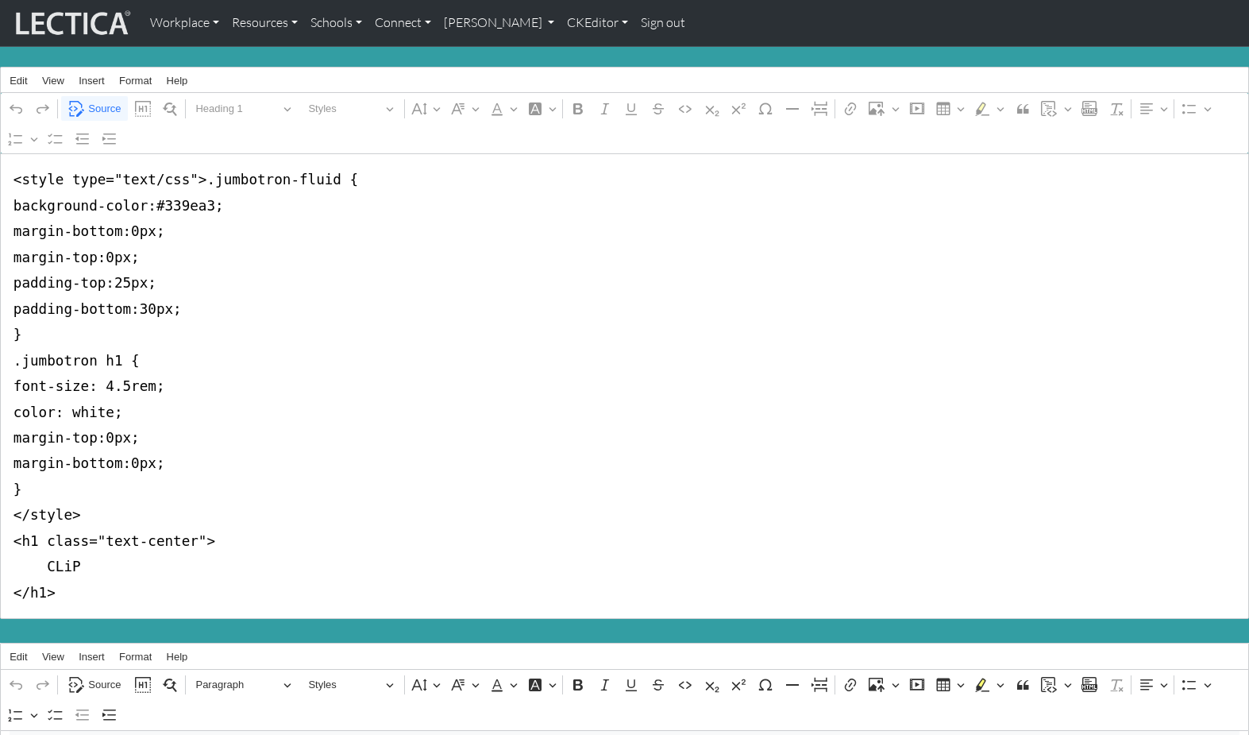
drag, startPoint x: 12, startPoint y: 173, endPoint x: -6, endPoint y: 504, distance: 331.6
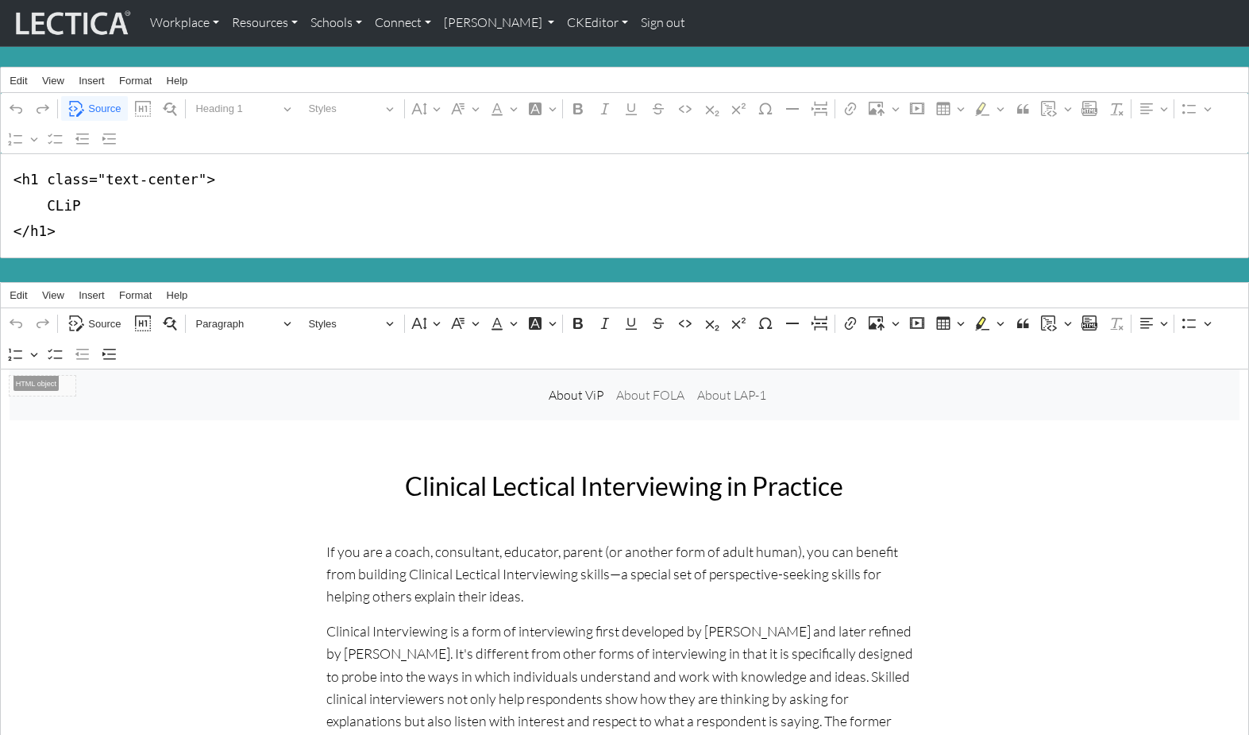
drag, startPoint x: 38, startPoint y: 175, endPoint x: 191, endPoint y: 178, distance: 153.3
click at [191, 178] on textarea "<h1 class="text-center"> CLiP </h1>" at bounding box center [624, 205] width 1249 height 104
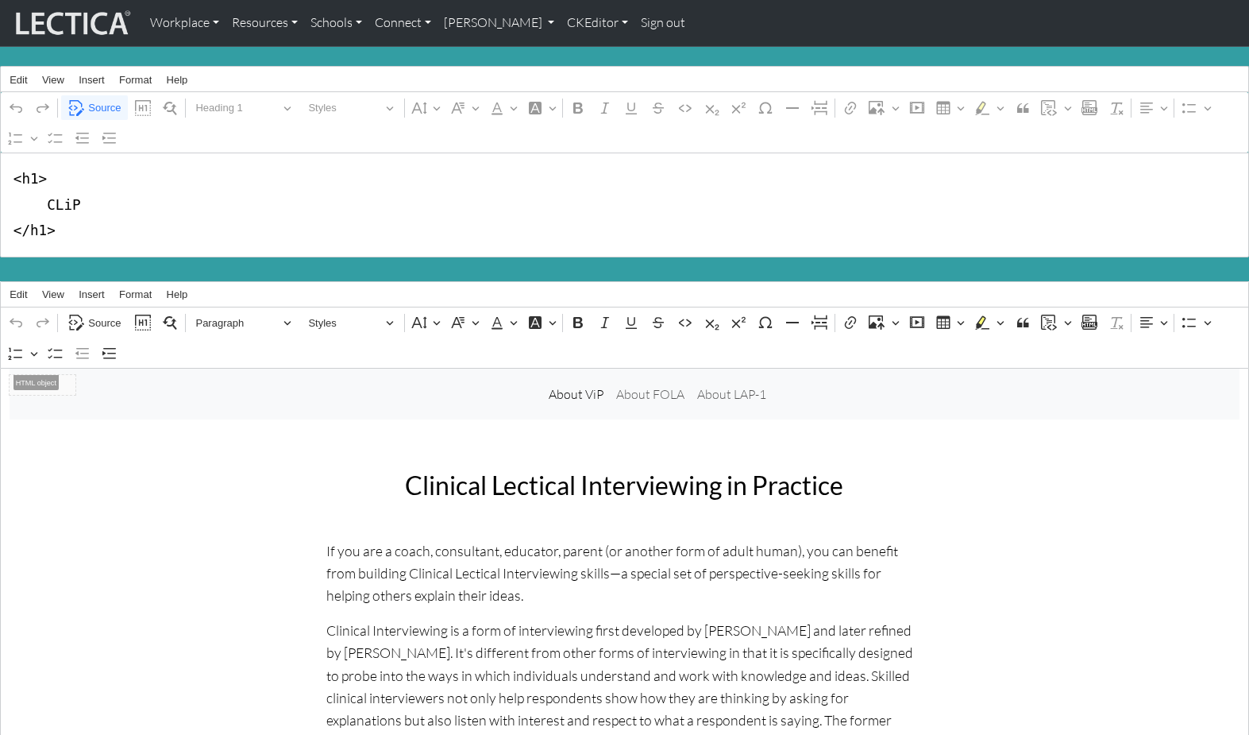
type textarea "<h1> CLiP </h1>"
click at [119, 519] on div "Clinical Lectical Interviewing in Practice" at bounding box center [625, 497] width 1231 height 81
click at [561, 23] on link "CKEditor" at bounding box center [598, 22] width 74 height 33
click at [573, 53] on link "Edit" at bounding box center [589, 58] width 32 height 20
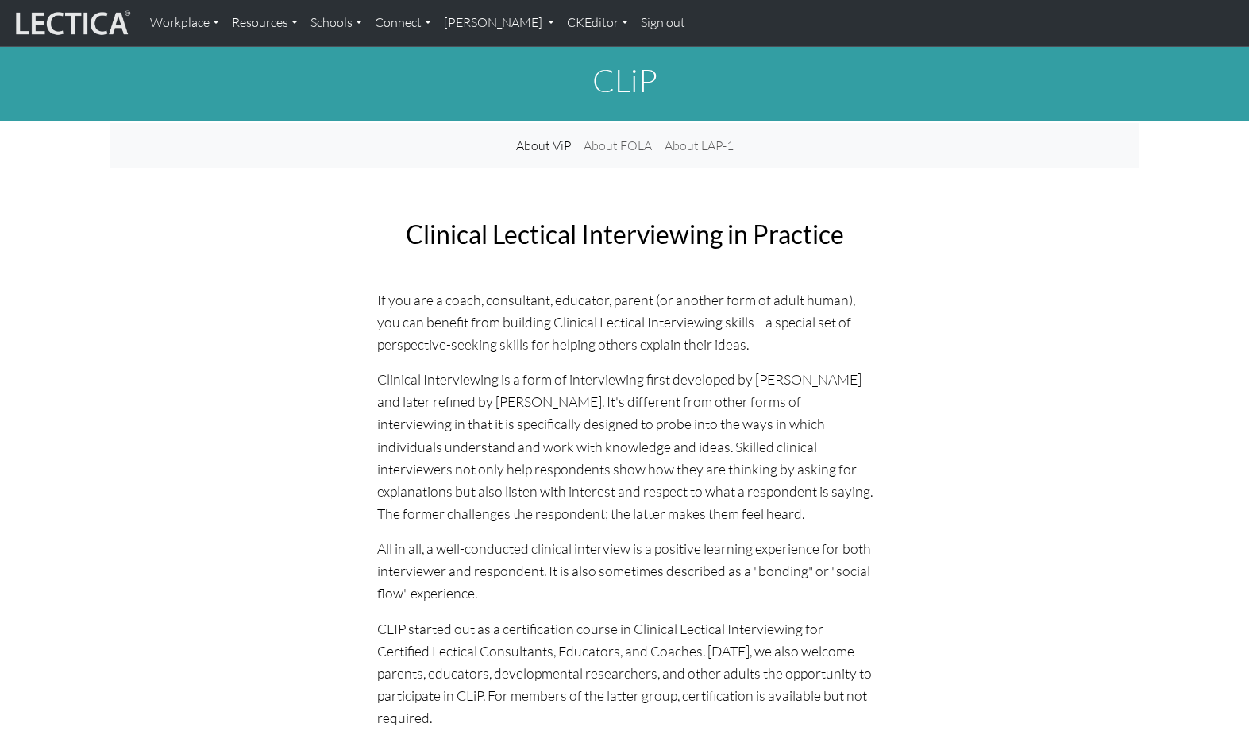
scroll to position [0, 0]
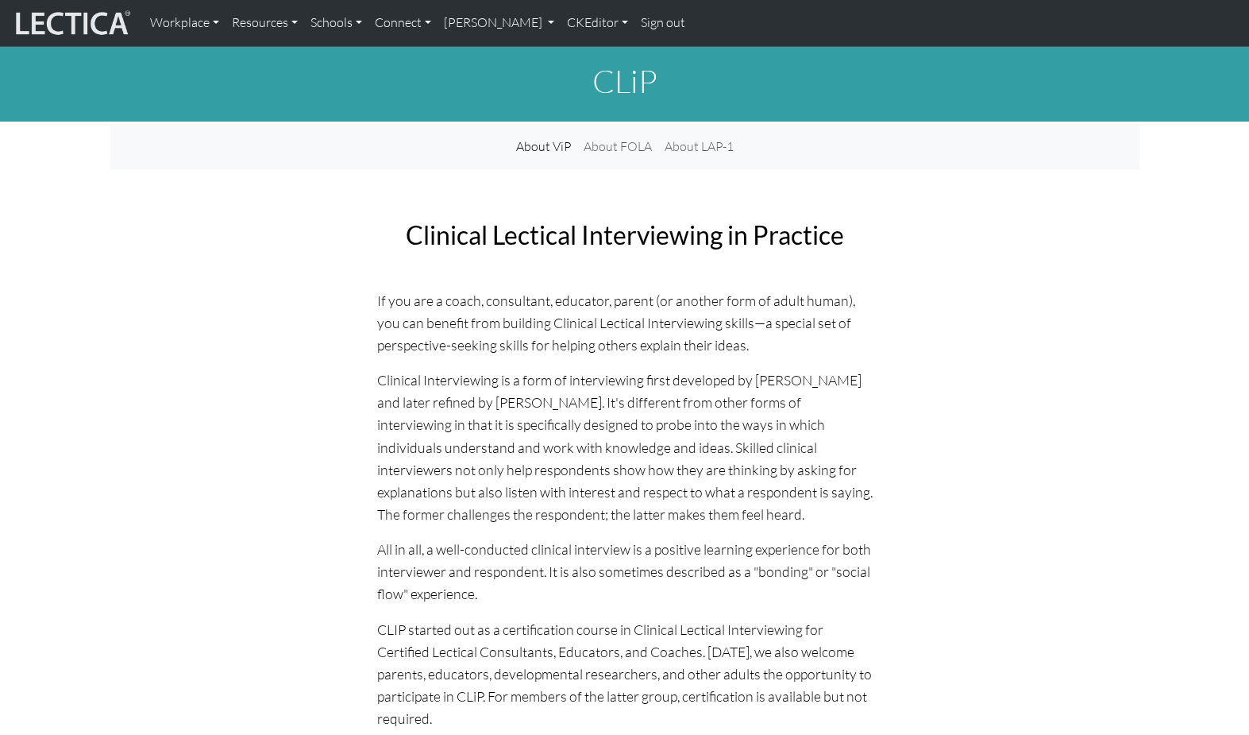
click at [214, 329] on div "If you are a coach, consultant, educator, parent (or another form of adult huma…" at bounding box center [624, 544] width 1029 height 511
